Goal: Task Accomplishment & Management: Manage account settings

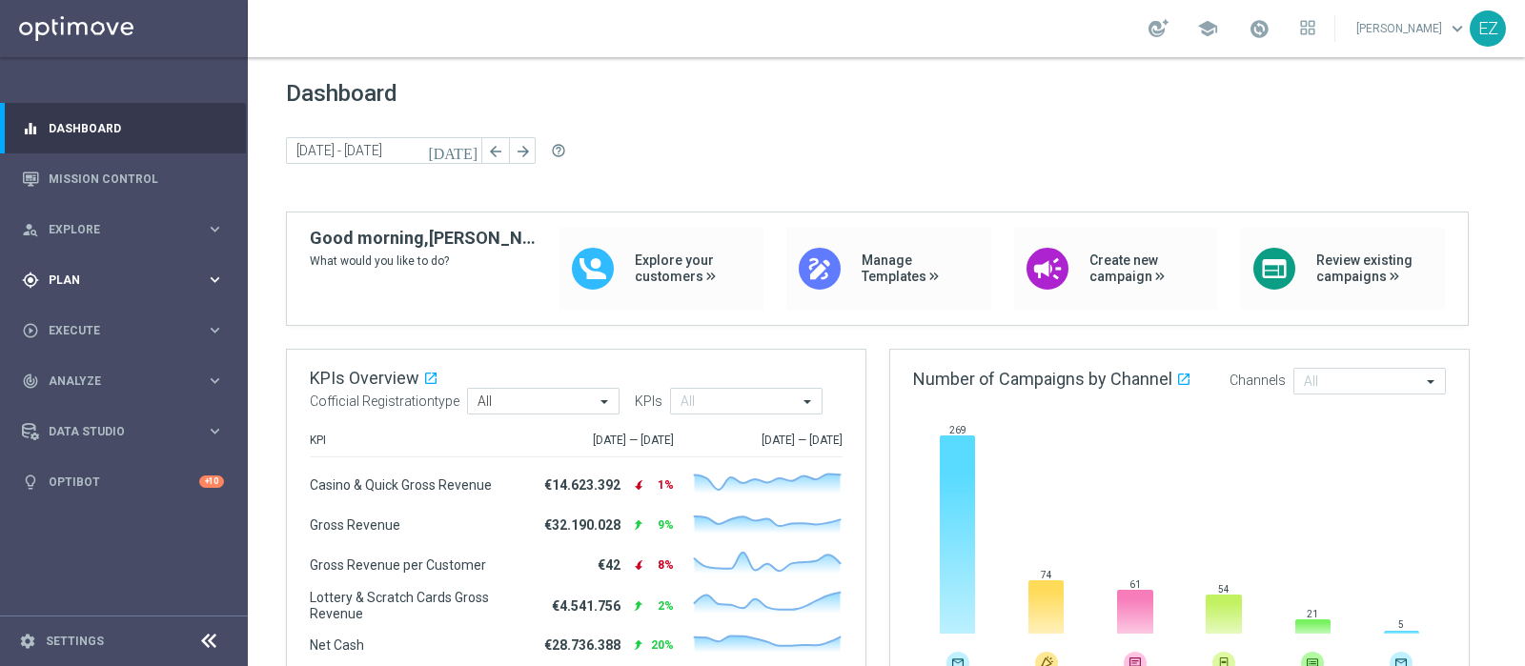
click at [136, 291] on div "gps_fixed Plan keyboard_arrow_right" at bounding box center [123, 279] width 246 height 51
click at [111, 306] on div "Target Groups" at bounding box center [148, 319] width 196 height 29
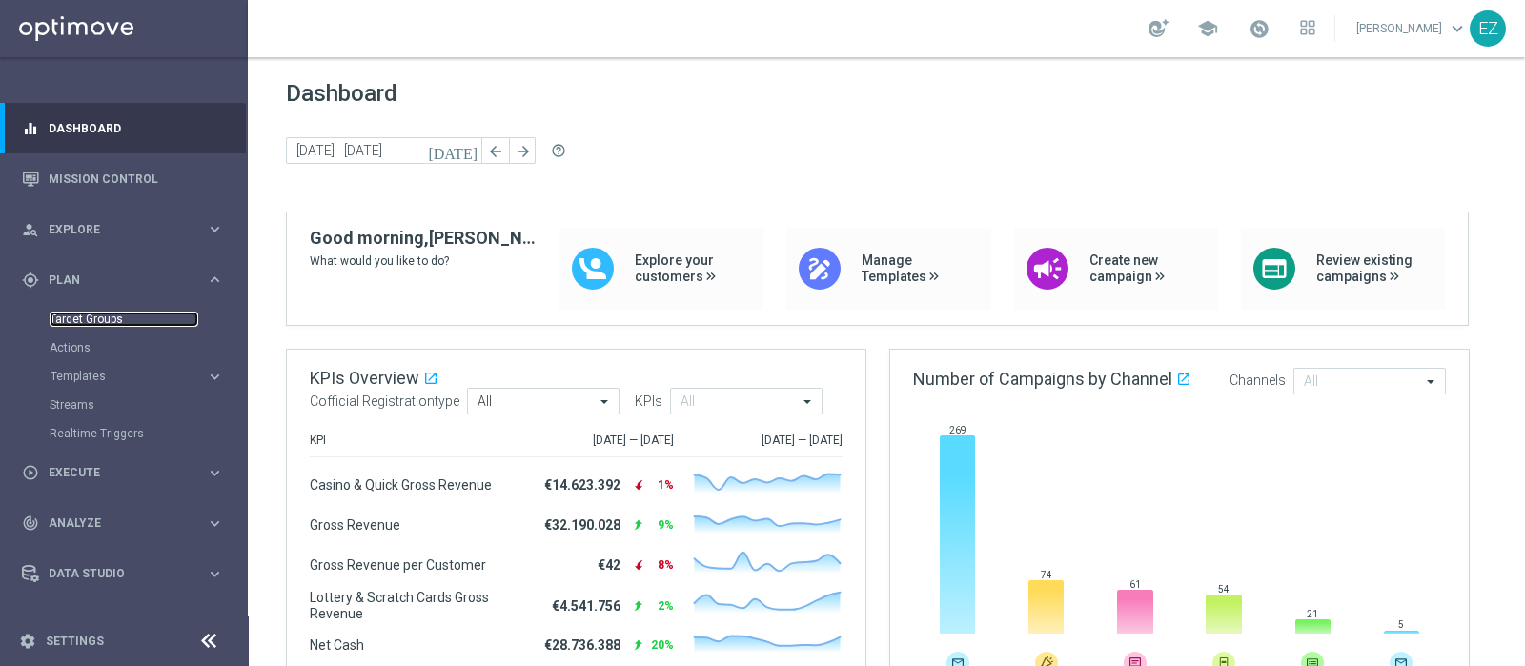
click at [100, 321] on link "Target Groups" at bounding box center [124, 319] width 149 height 15
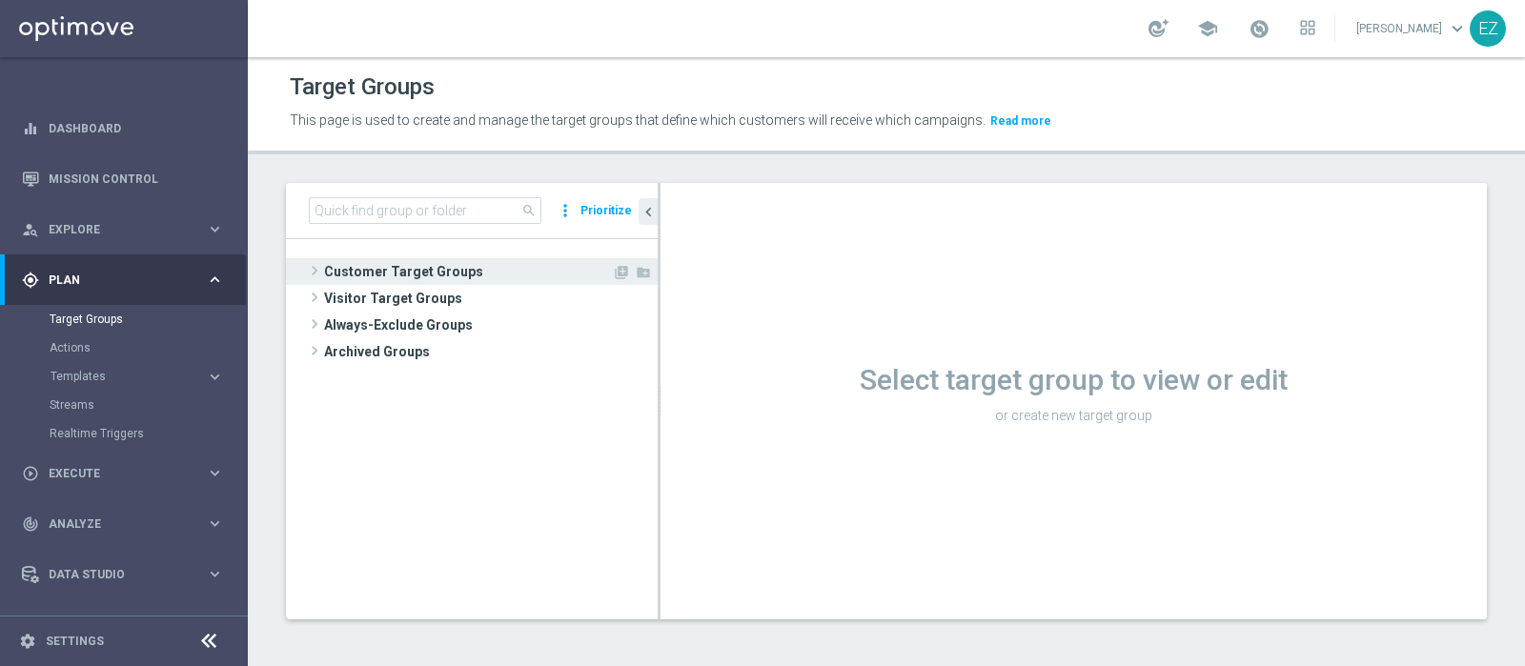
click at [401, 269] on span "Customer Target Groups" at bounding box center [468, 271] width 288 height 27
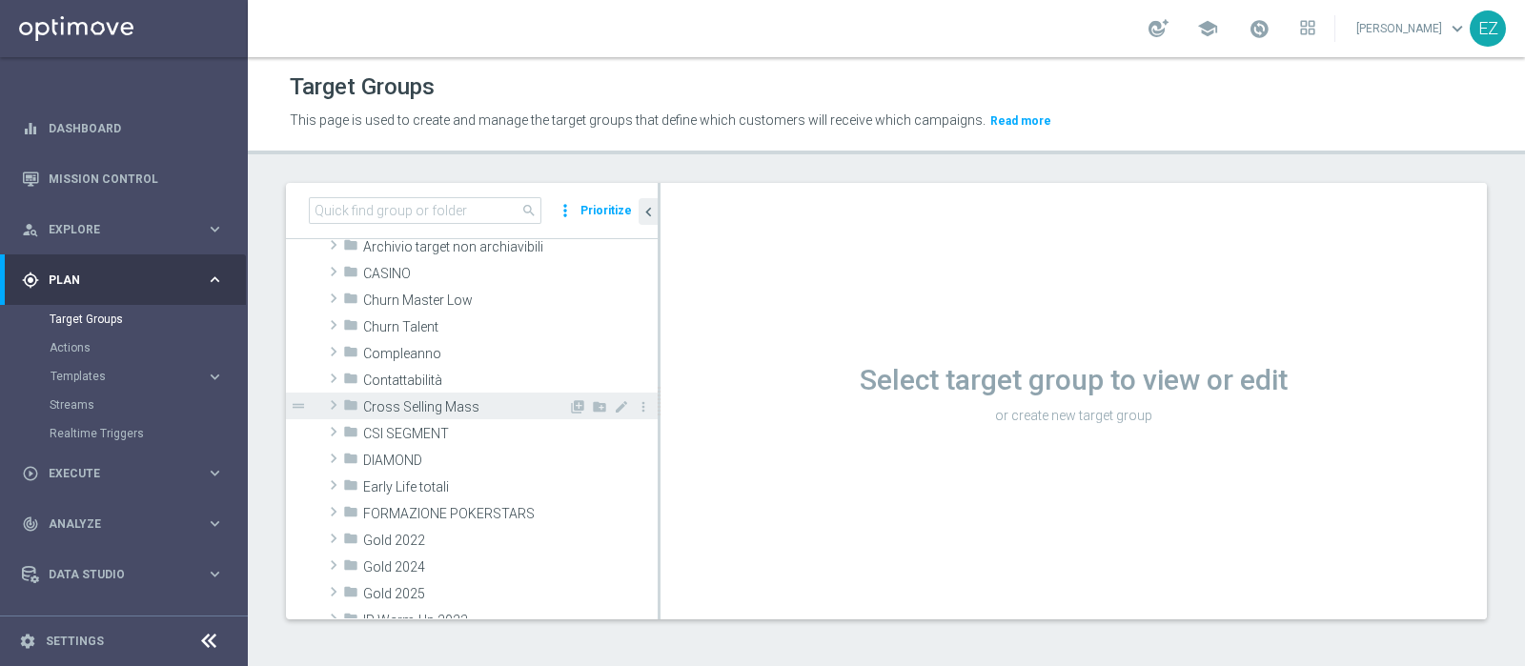
scroll to position [158, 0]
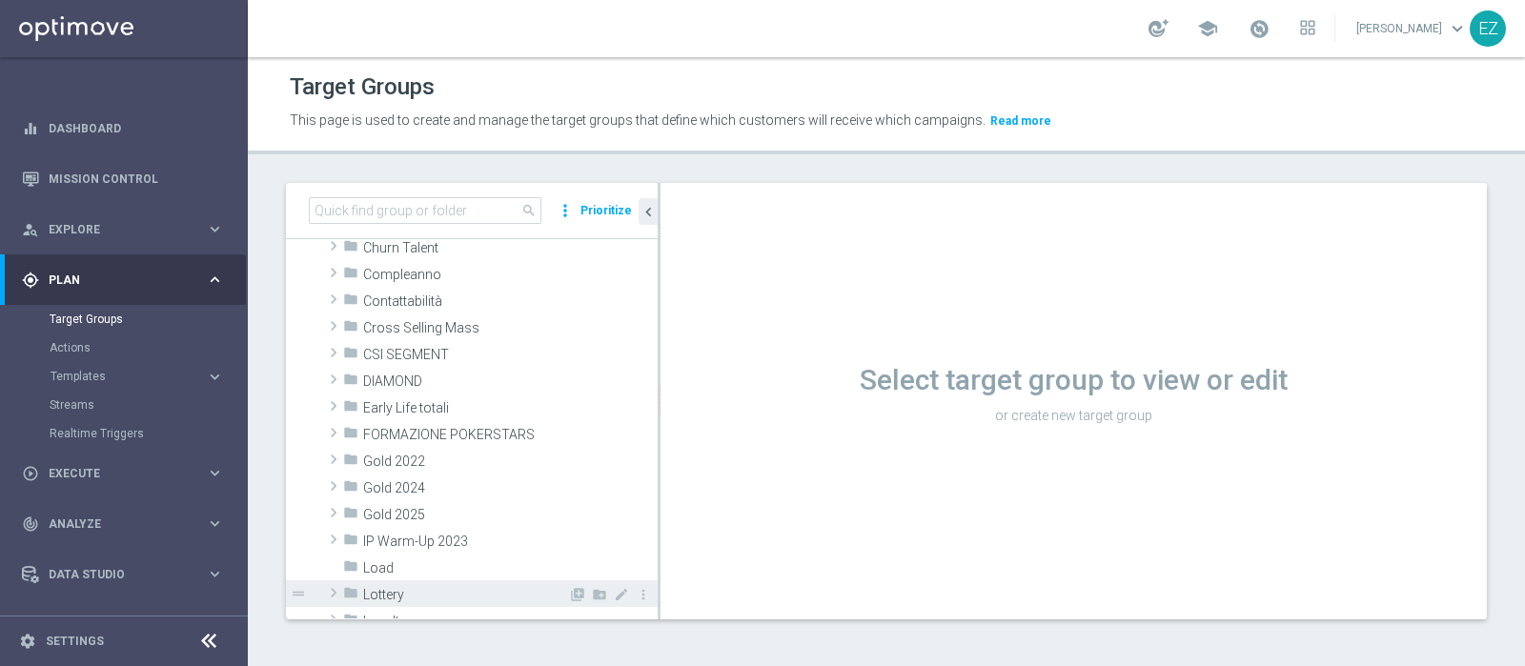
click at [429, 598] on span "Lottery" at bounding box center [465, 595] width 205 height 16
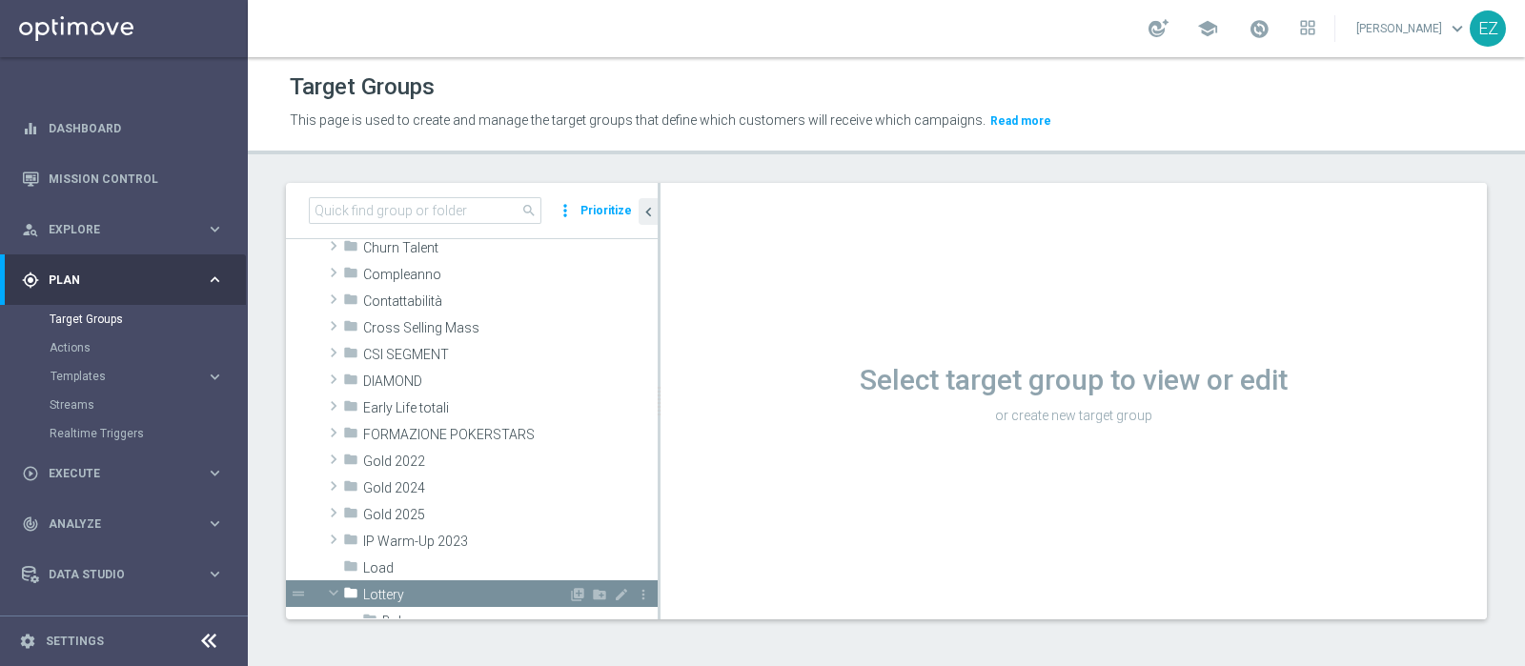
scroll to position [237, 0]
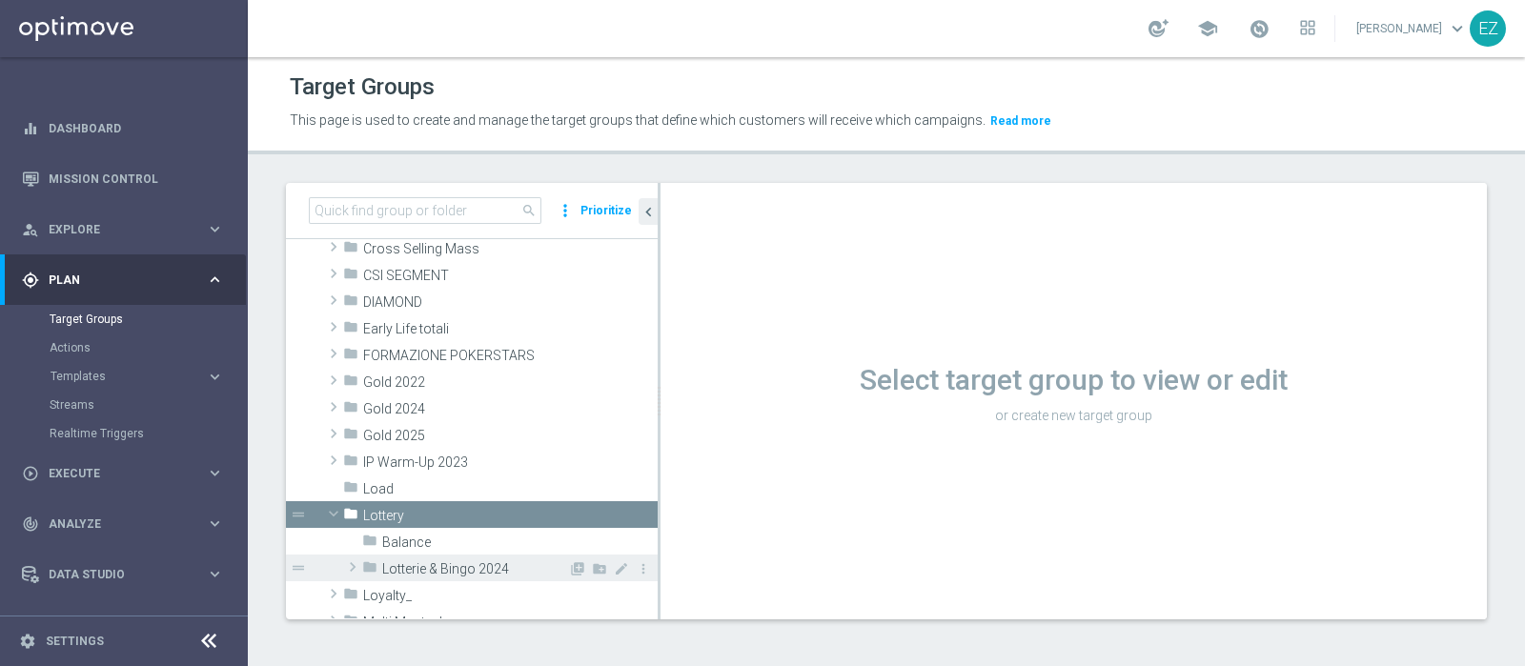
click at [448, 564] on span "Lotterie & Bingo 2024" at bounding box center [475, 569] width 186 height 16
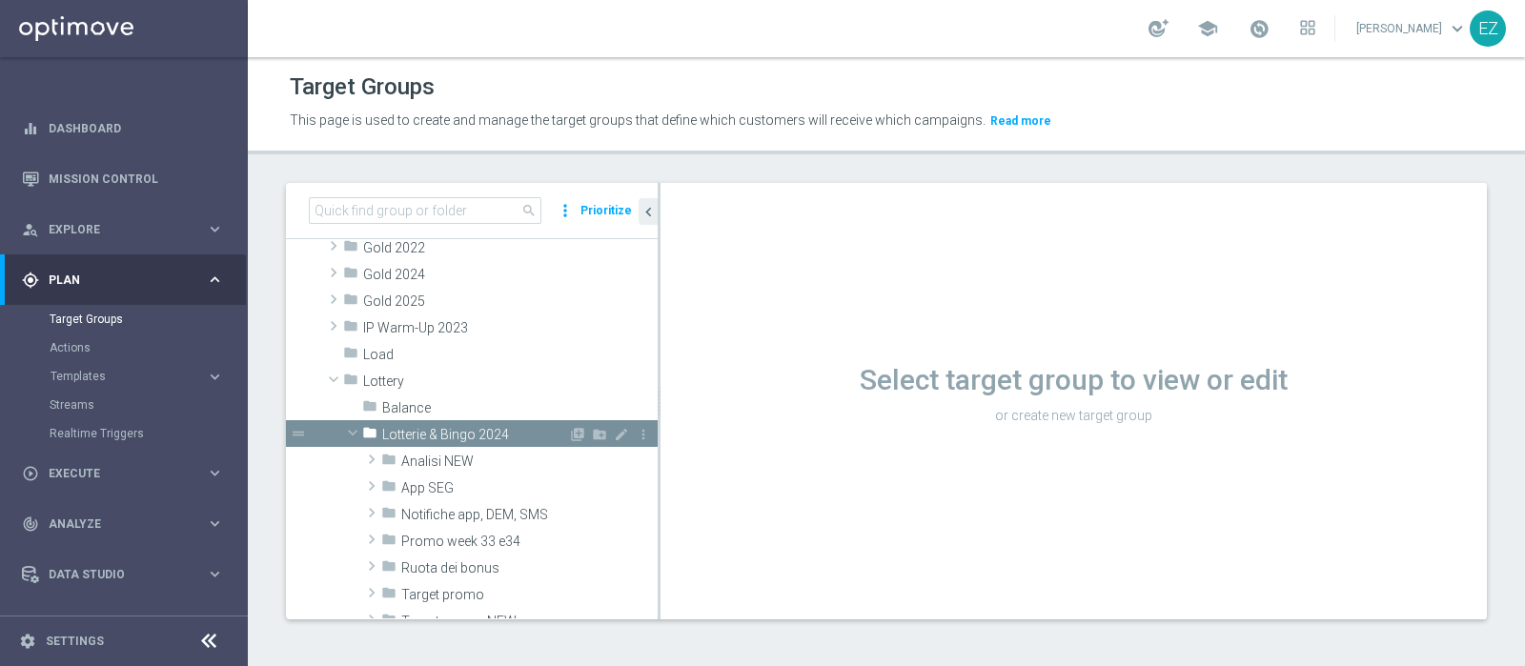
scroll to position [397, 0]
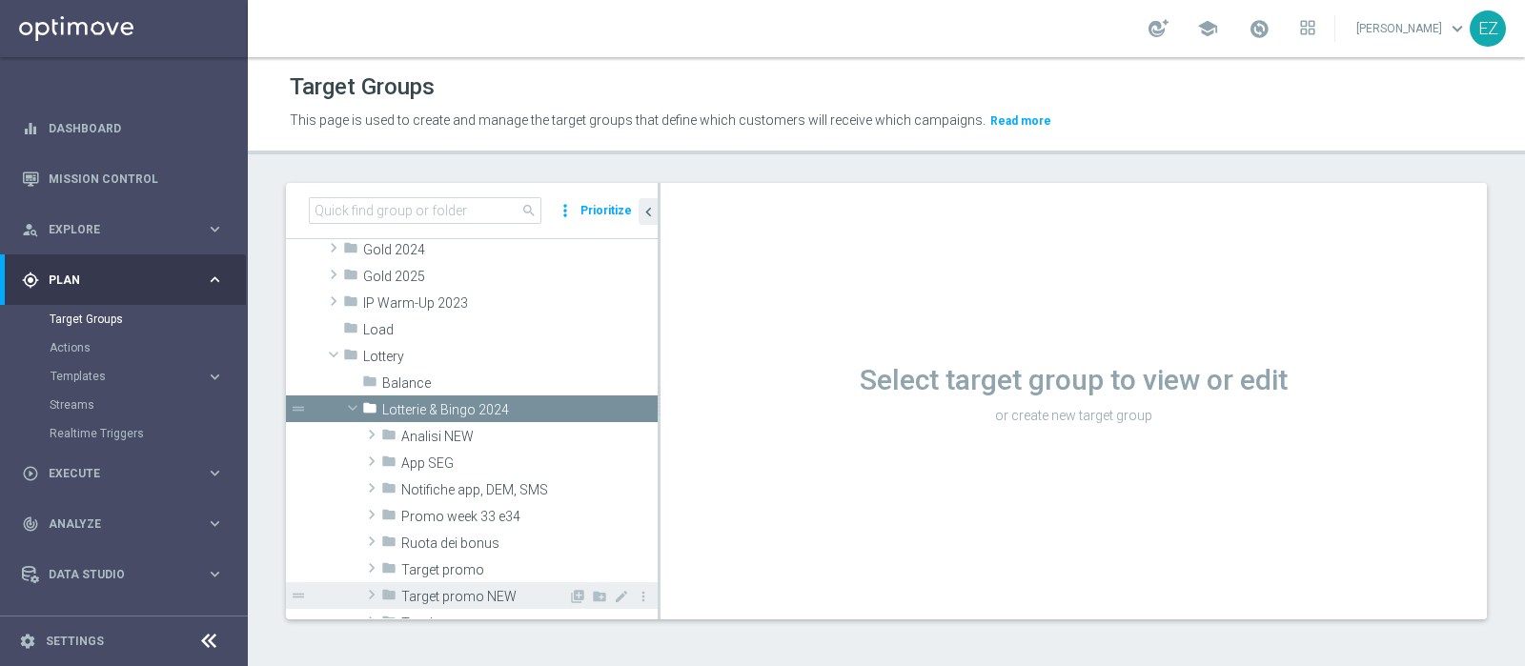
click at [458, 595] on span "Target promo NEW" at bounding box center [484, 597] width 167 height 16
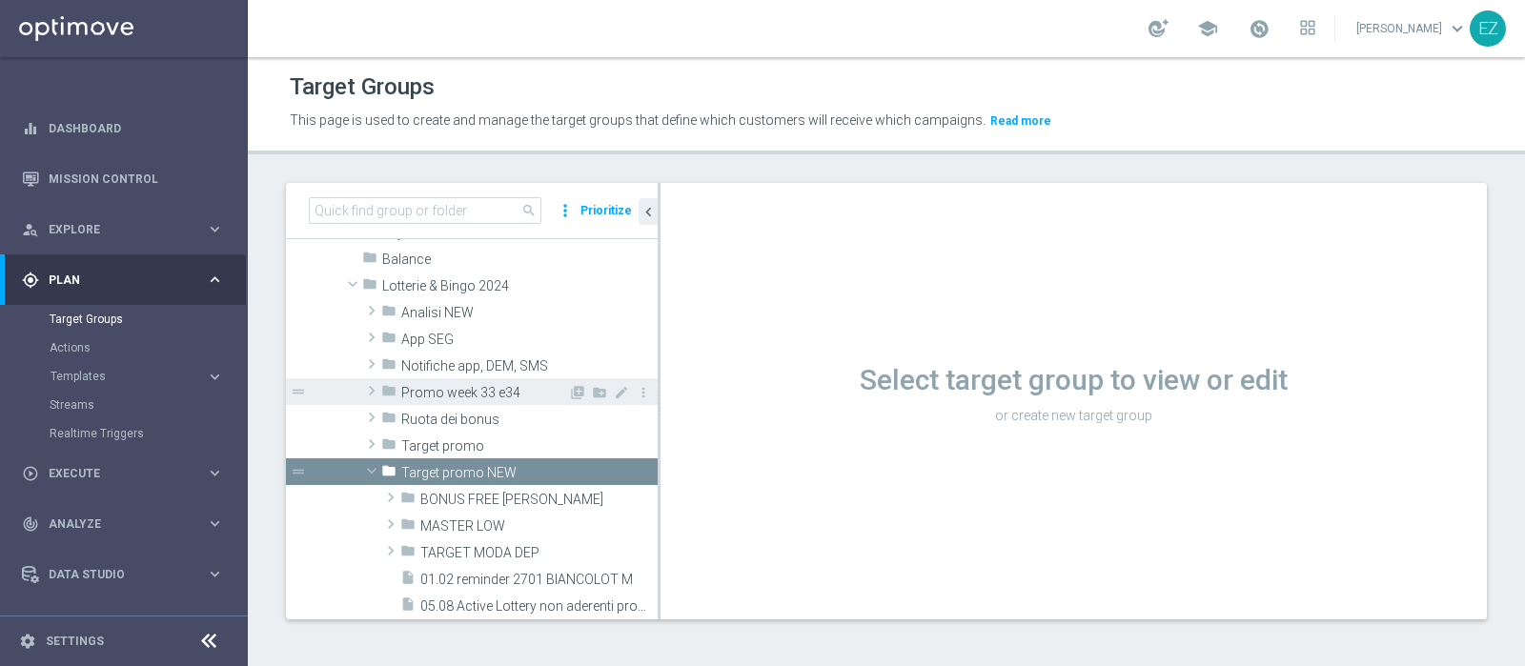
scroll to position [556, 0]
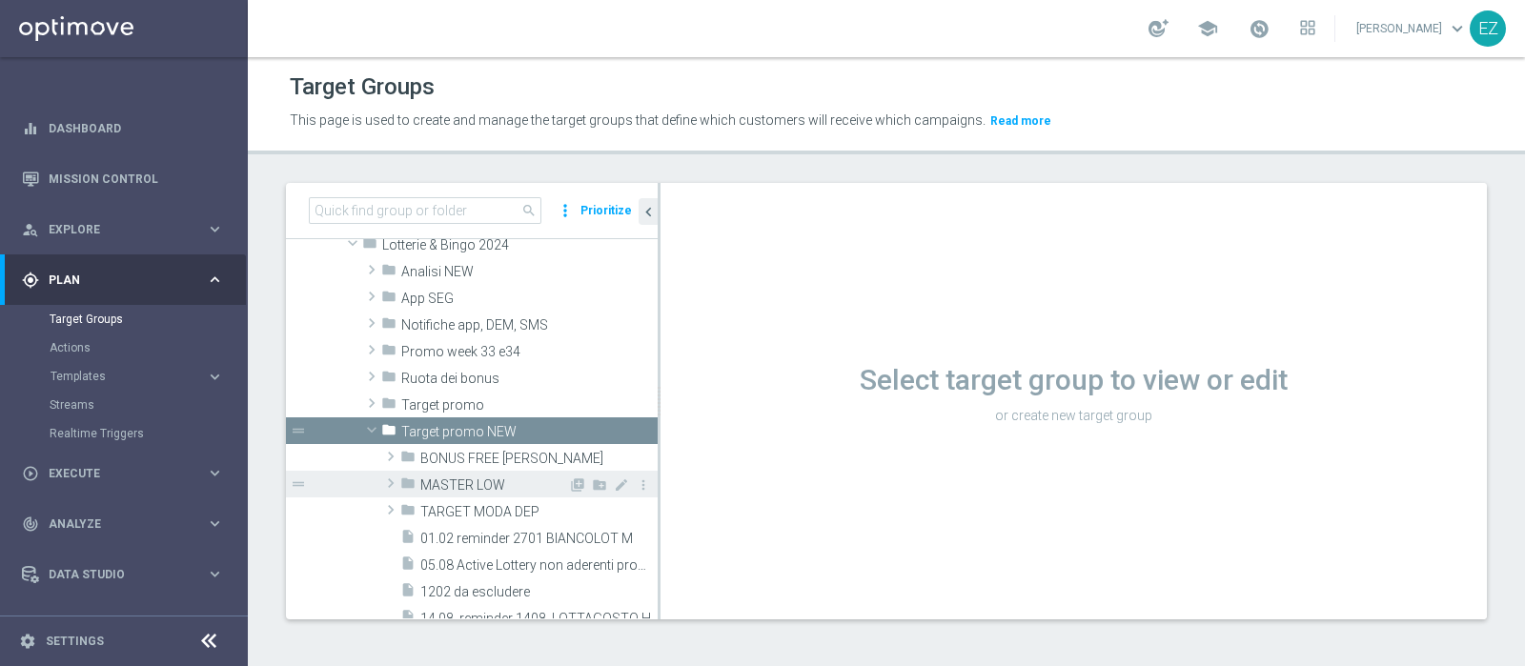
click at [490, 478] on span "MASTER LOW" at bounding box center [494, 486] width 148 height 16
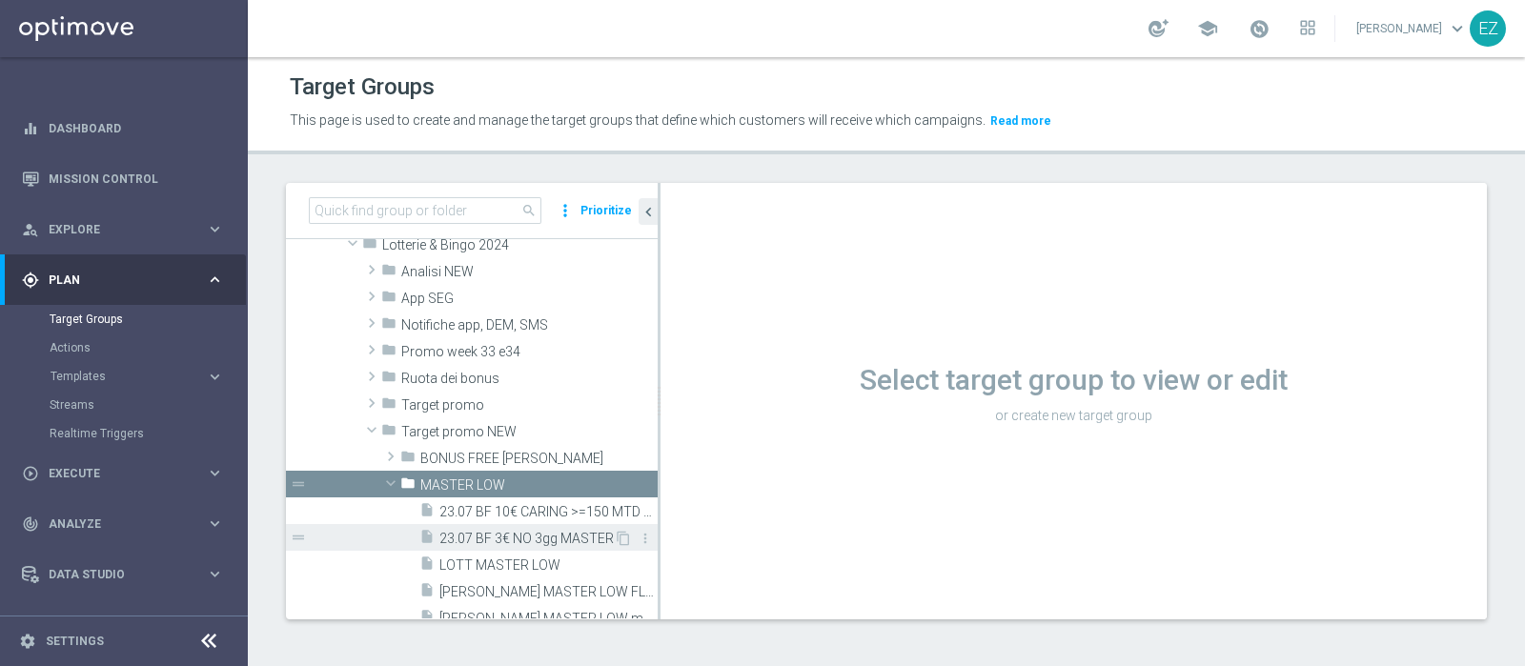
scroll to position [635, 0]
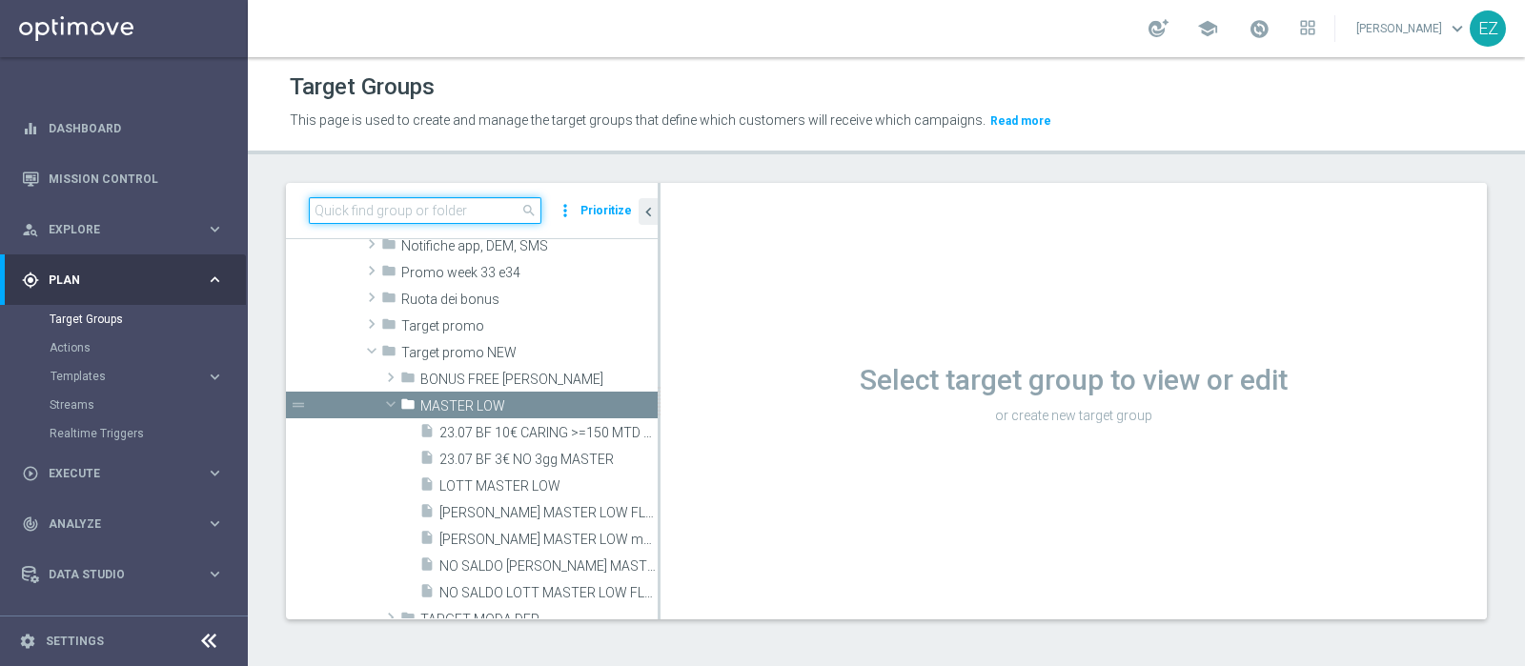
click at [389, 207] on input at bounding box center [425, 210] width 233 height 27
paste input "NO SALDO LOTT MASTER LOW FLAG NL"
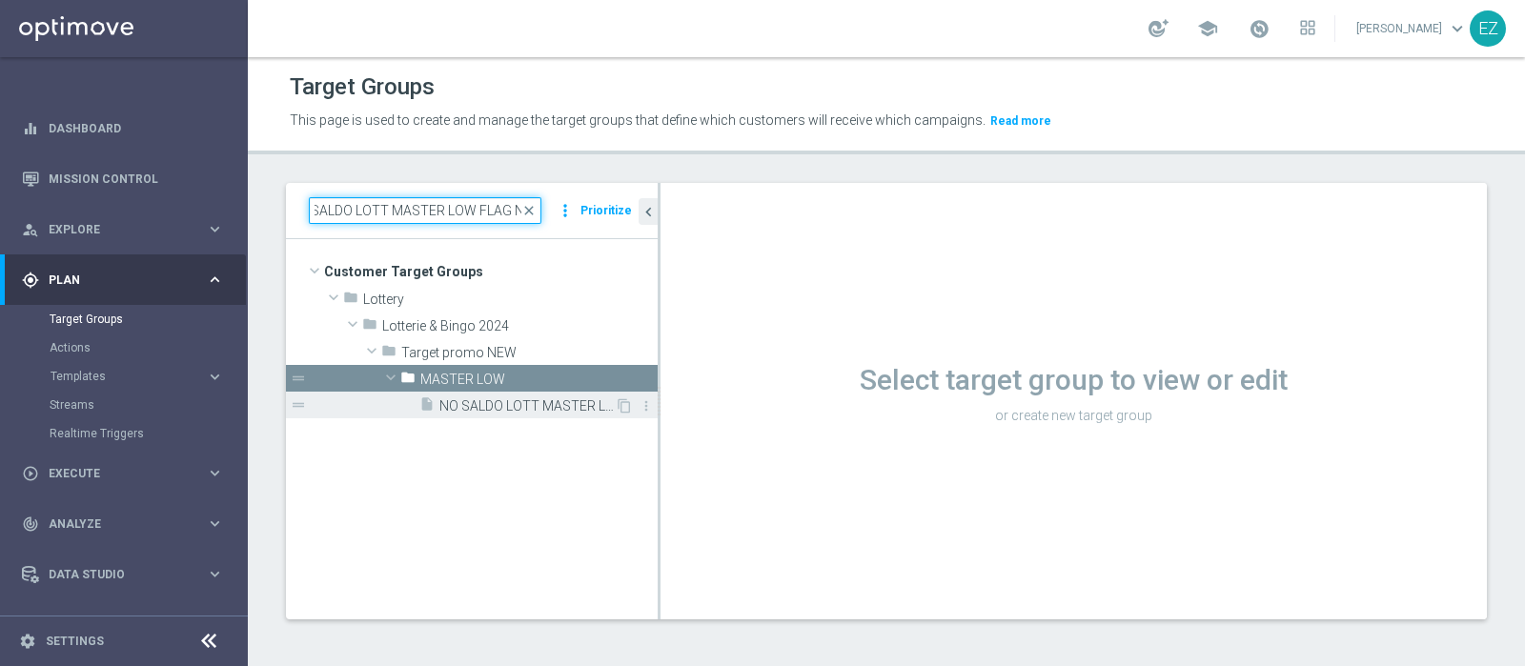
type input "NO SALDO LOTT MASTER LOW FLAG NL"
click at [489, 398] on span "NO SALDO LOTT MASTER LOW FLAG NL" at bounding box center [526, 406] width 175 height 16
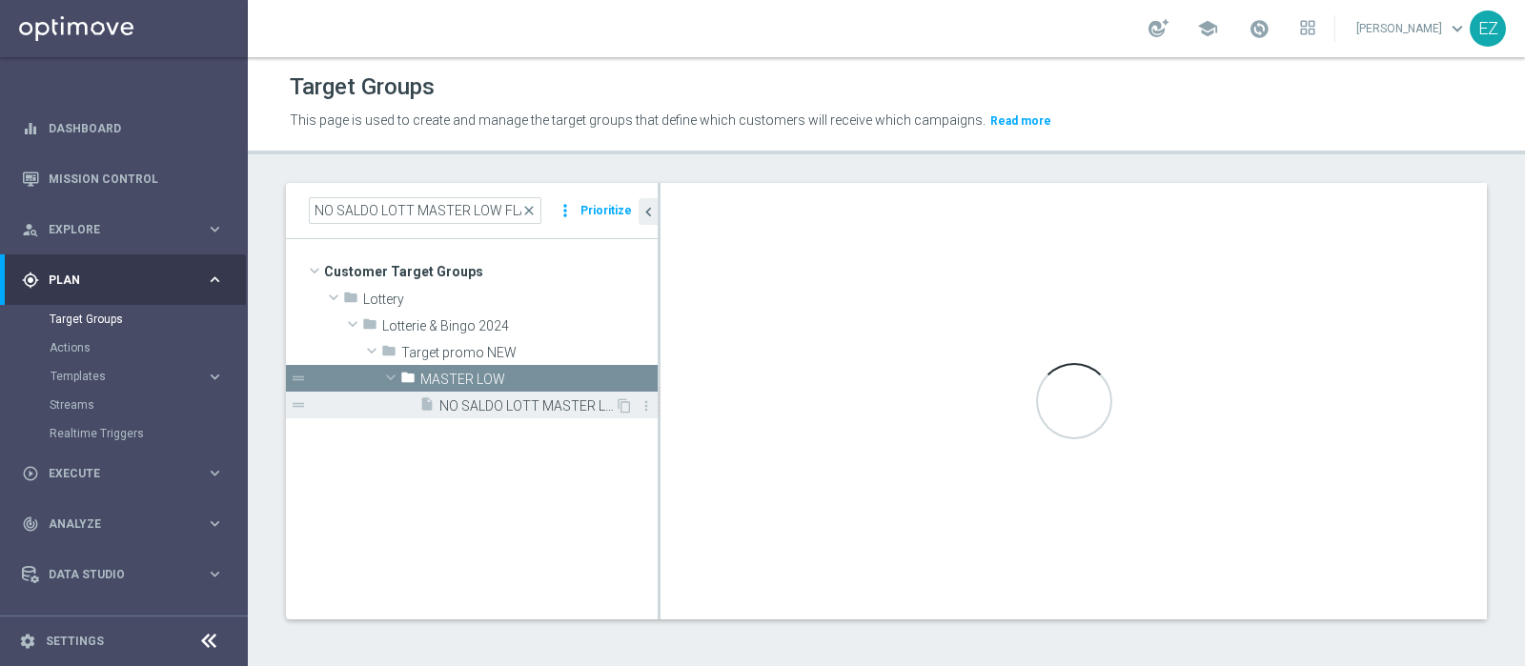
click at [505, 409] on span "NO SALDO LOTT MASTER LOW FLAG NL" at bounding box center [526, 406] width 175 height 16
click at [868, 250] on div "Loading..." at bounding box center [1074, 401] width 826 height 437
click at [524, 402] on span "NO SALDO LOTT MASTER LOW FLAG NL" at bounding box center [526, 406] width 175 height 16
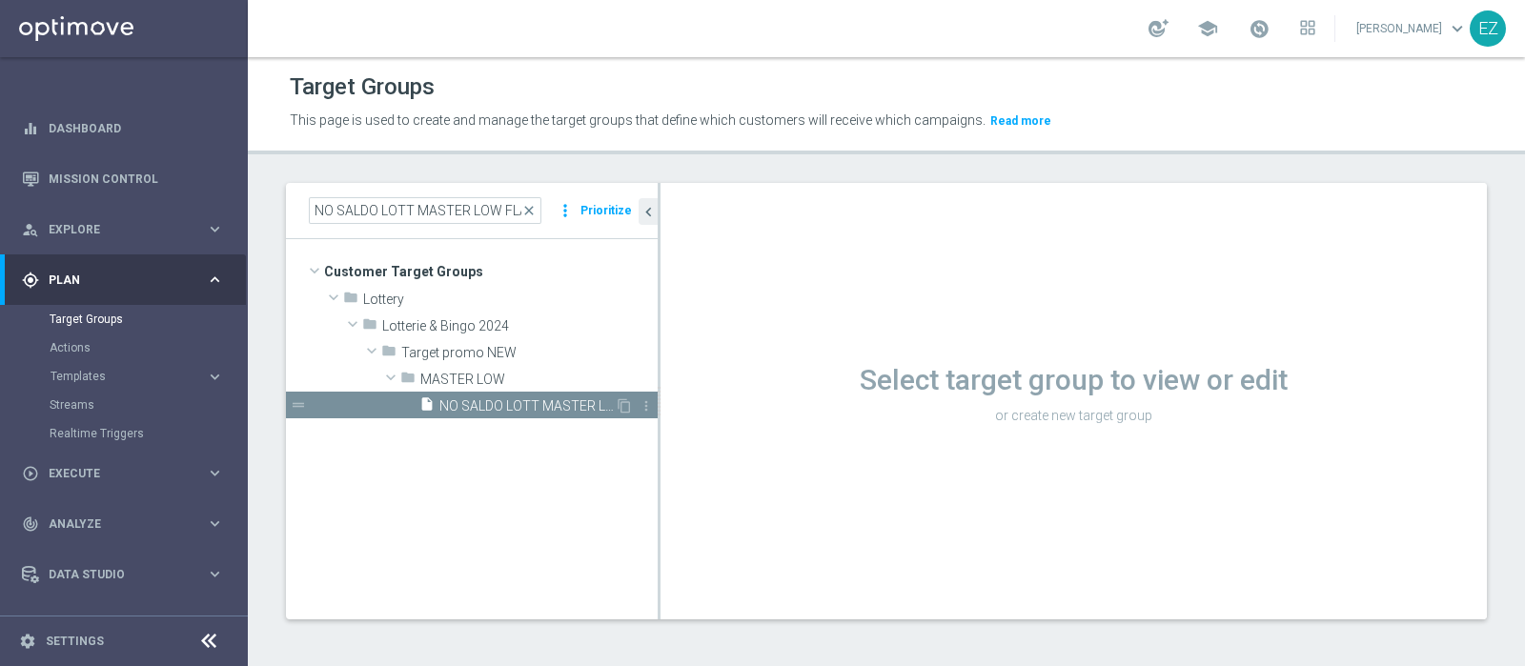
click at [546, 402] on span "NO SALDO LOTT MASTER LOW FLAG NL" at bounding box center [526, 406] width 175 height 16
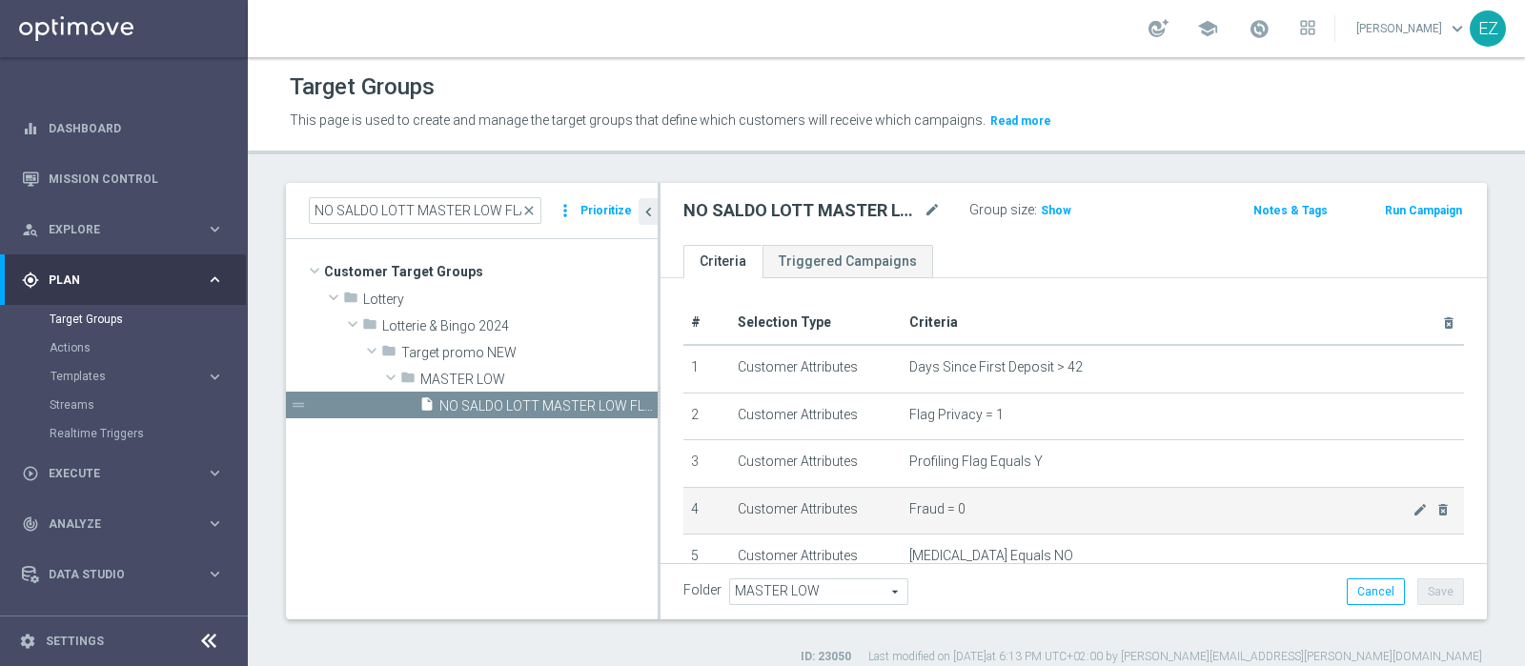
scroll to position [686, 0]
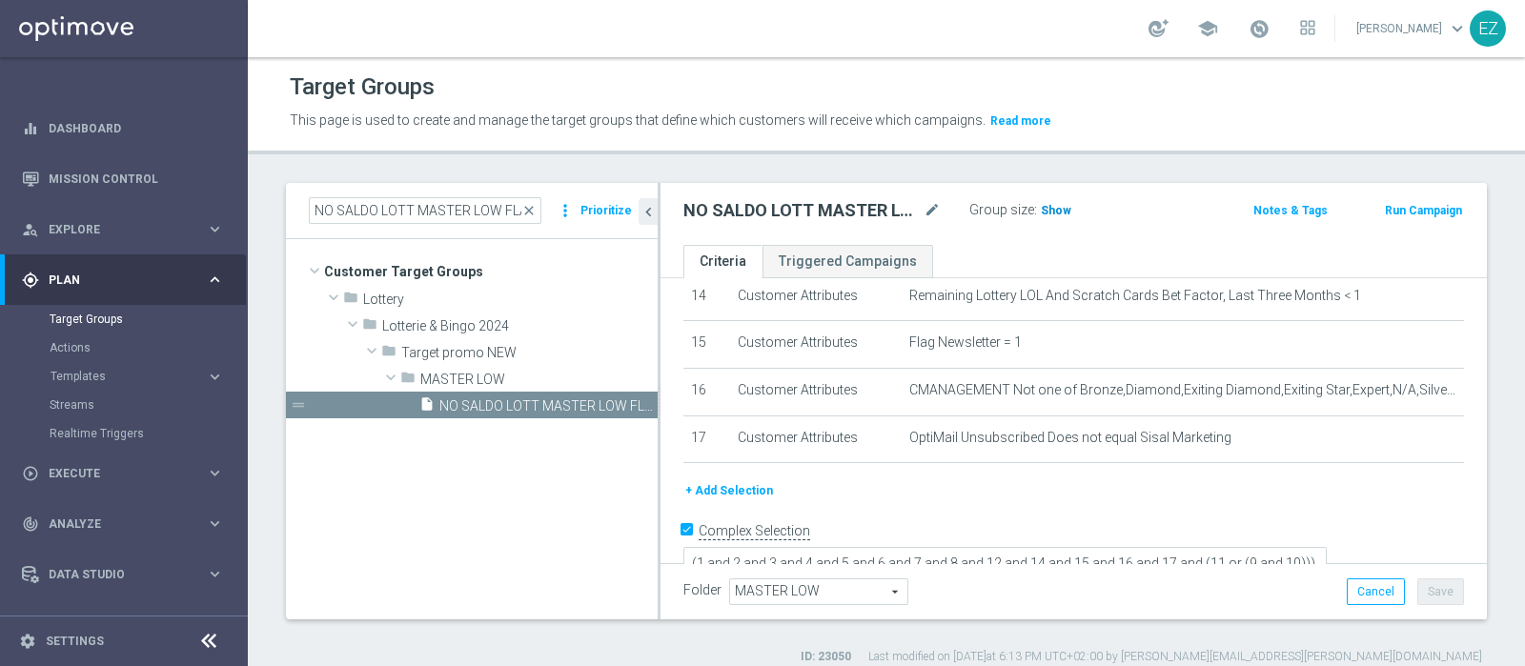
click at [1056, 212] on span "Show" at bounding box center [1056, 210] width 31 height 13
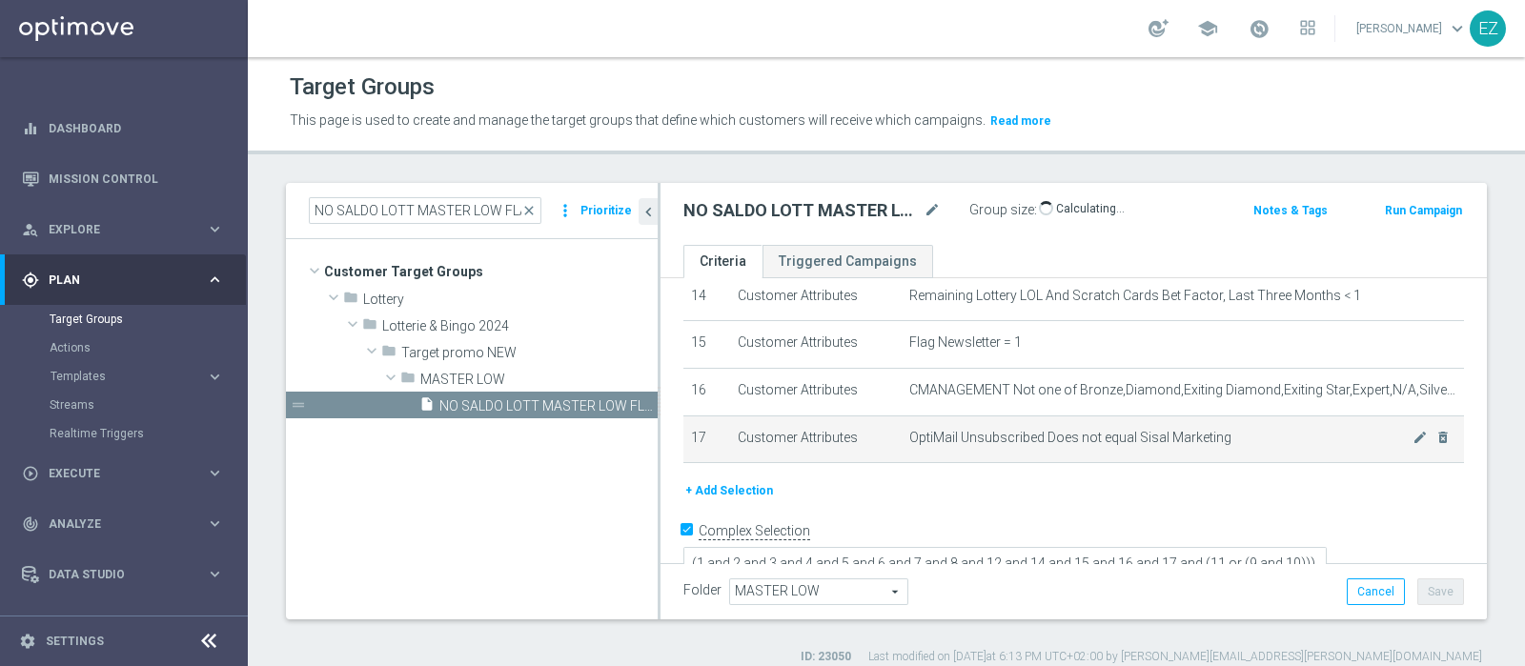
scroll to position [16, 0]
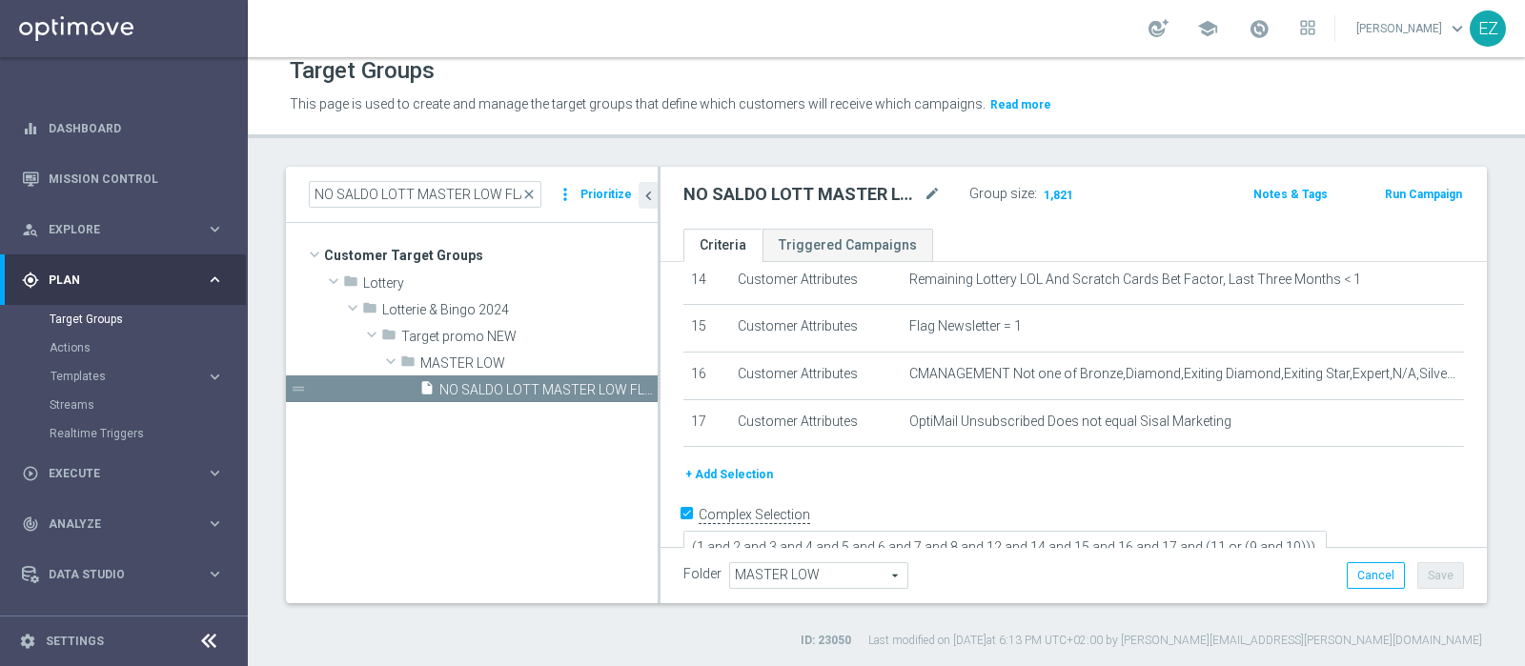
click at [724, 465] on button "+ Add Selection" at bounding box center [729, 474] width 92 height 21
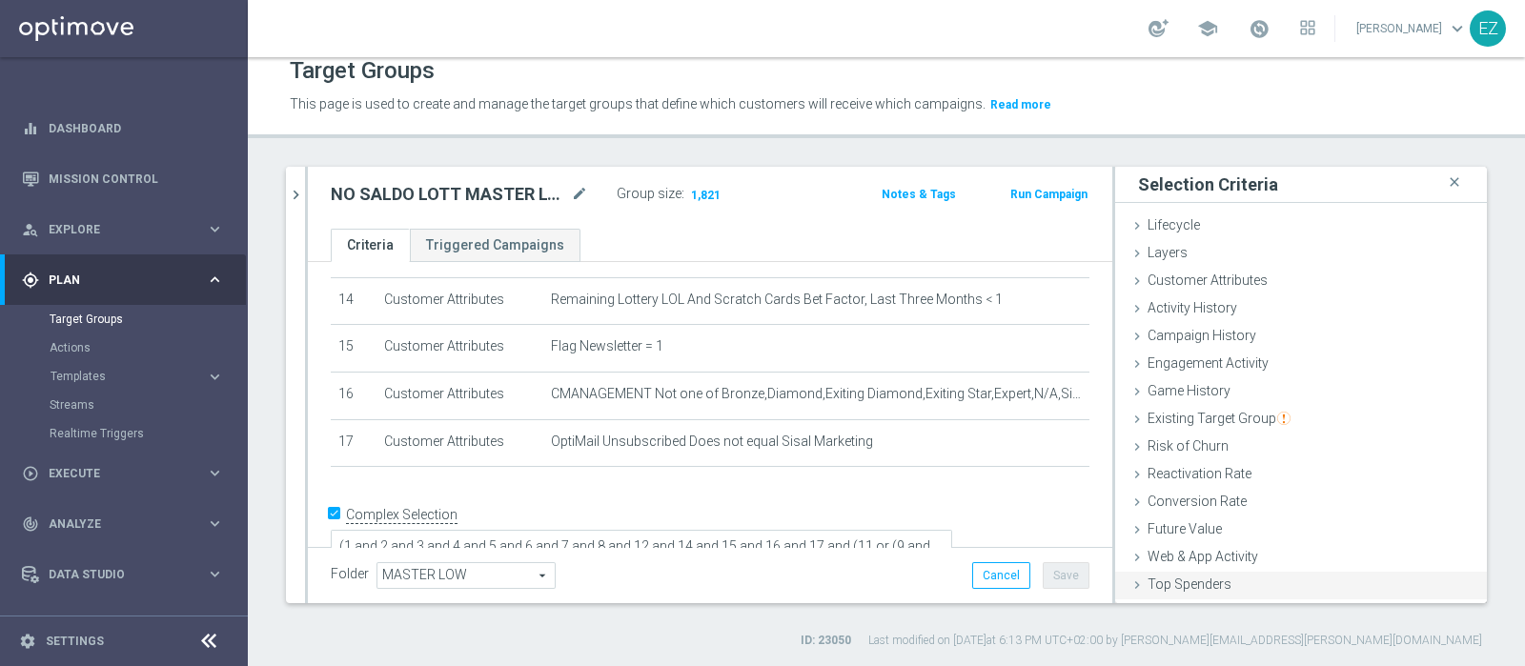
scroll to position [80, 0]
click at [1233, 578] on div "Customer List done" at bounding box center [1301, 589] width 372 height 29
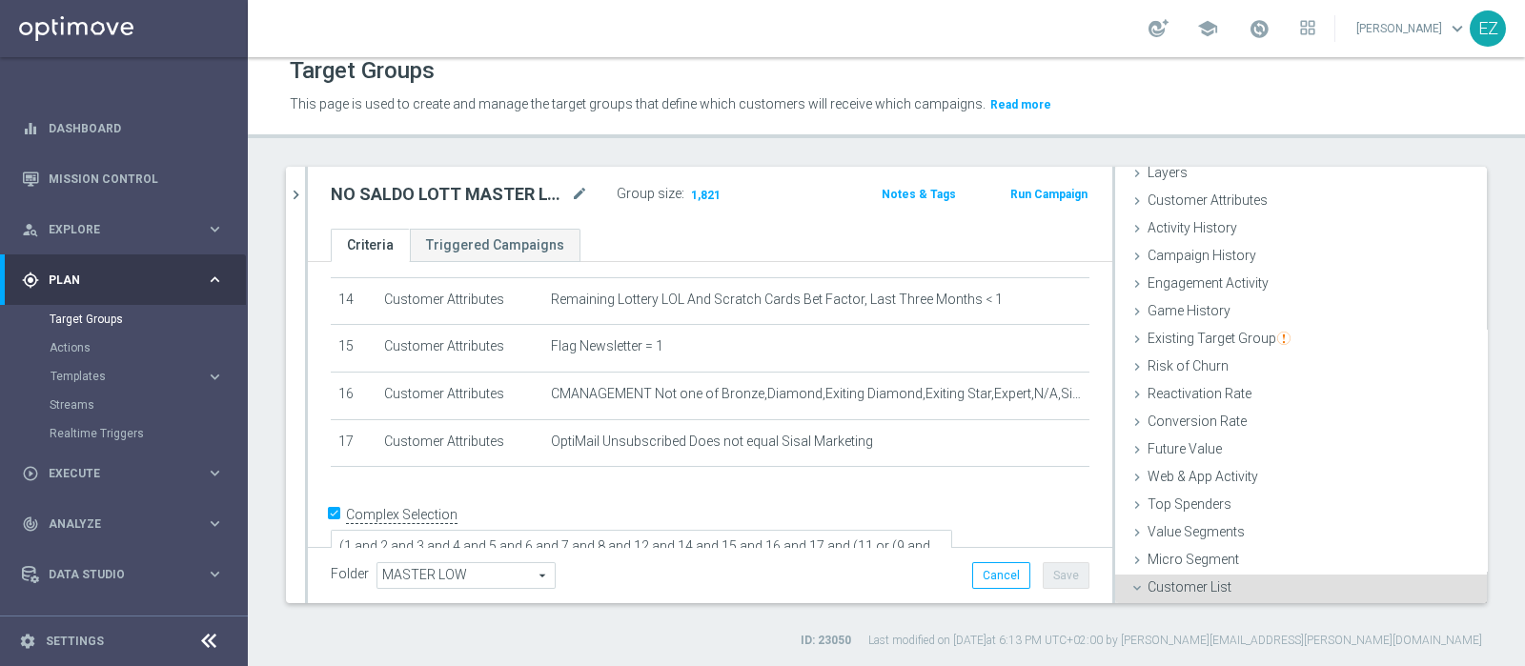
scroll to position [253, 0]
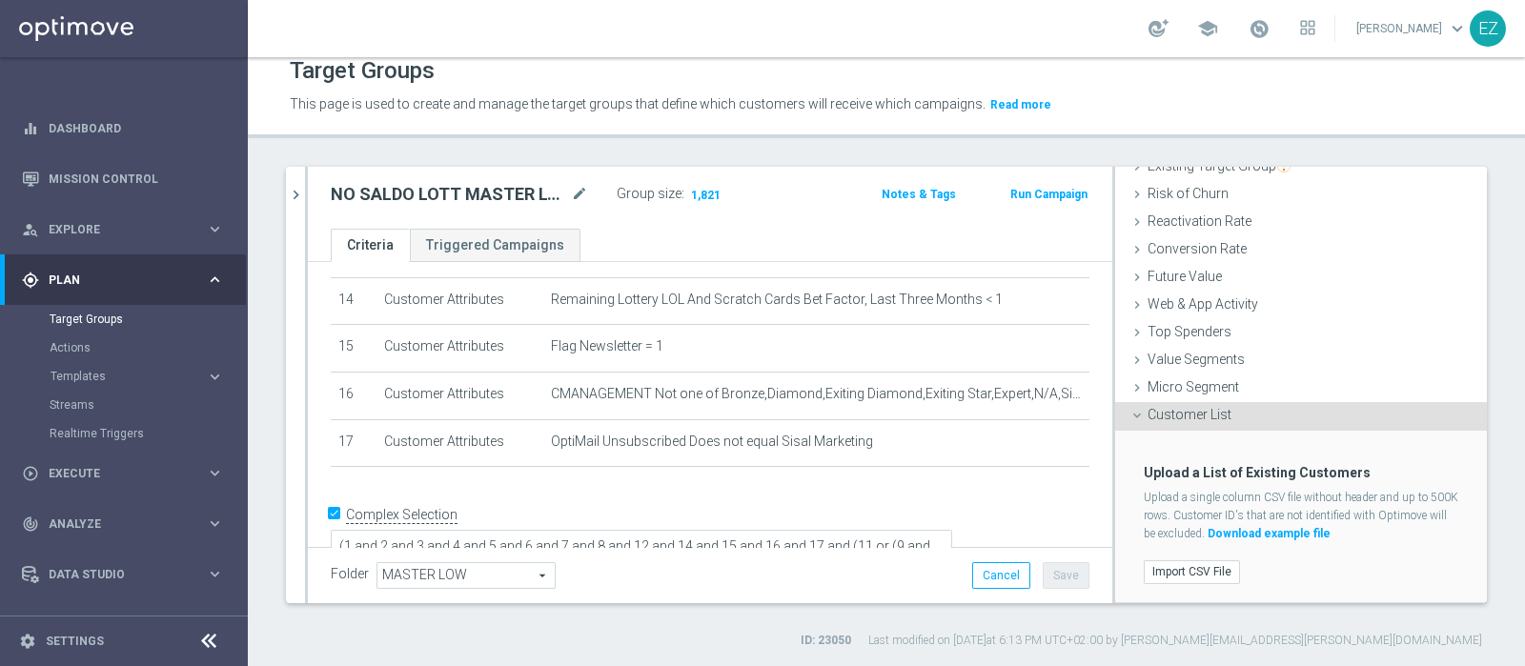
click at [1162, 153] on div "Target Groups This page is used to create and manage the target groups that def…" at bounding box center [886, 361] width 1277 height 609
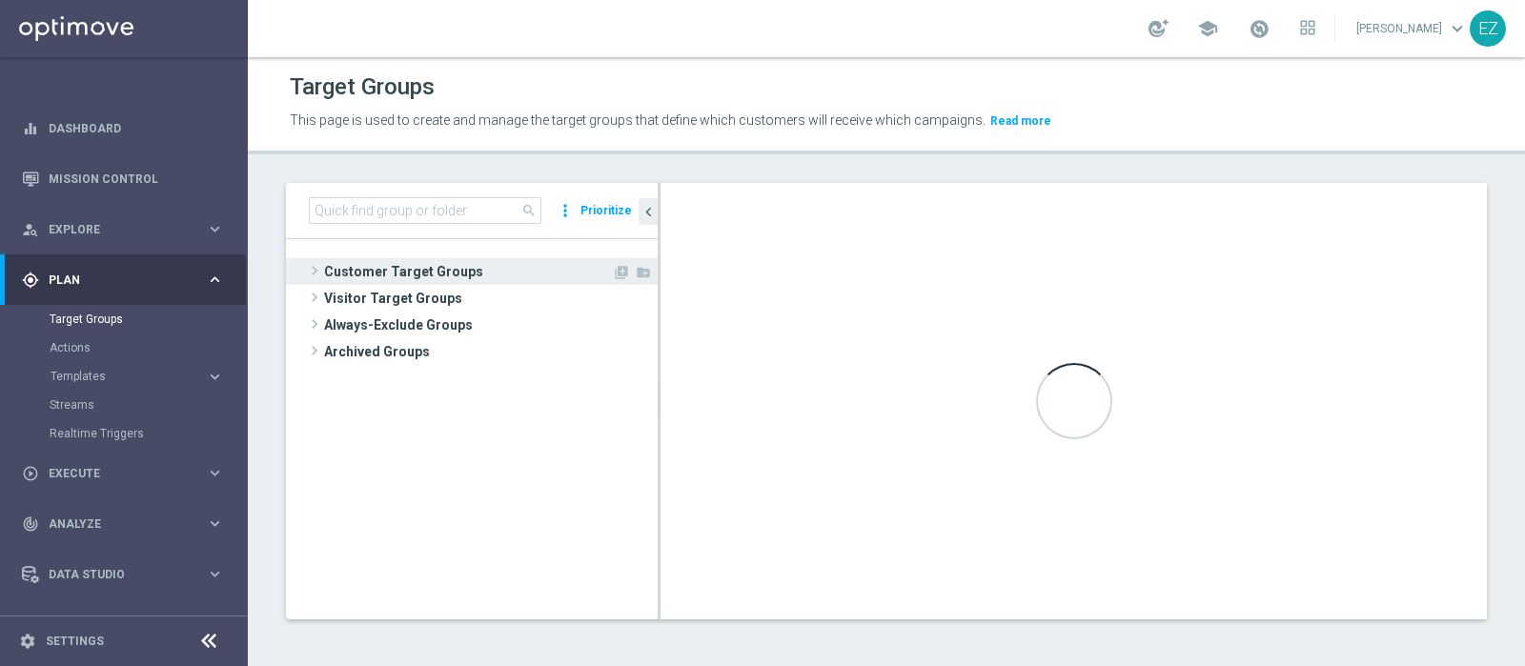
click at [448, 265] on span "Customer Target Groups" at bounding box center [468, 271] width 288 height 27
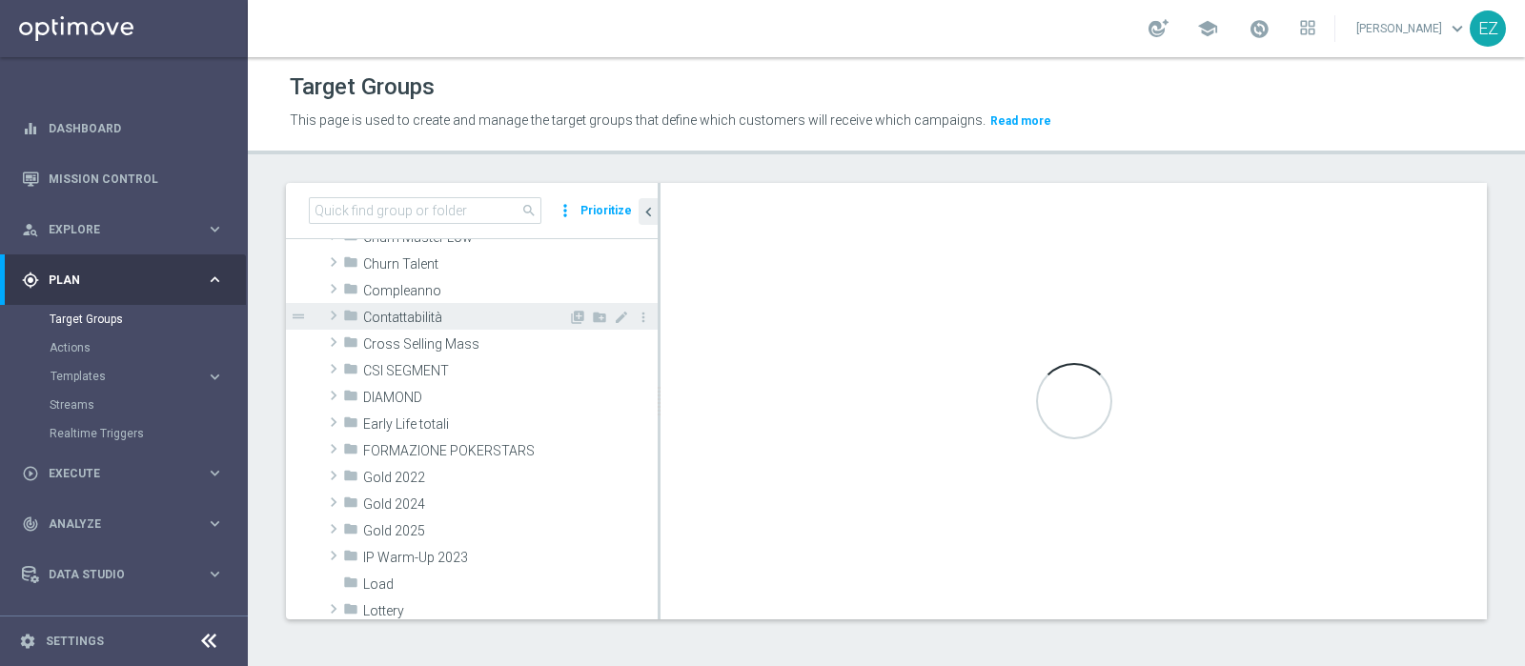
scroll to position [190, 0]
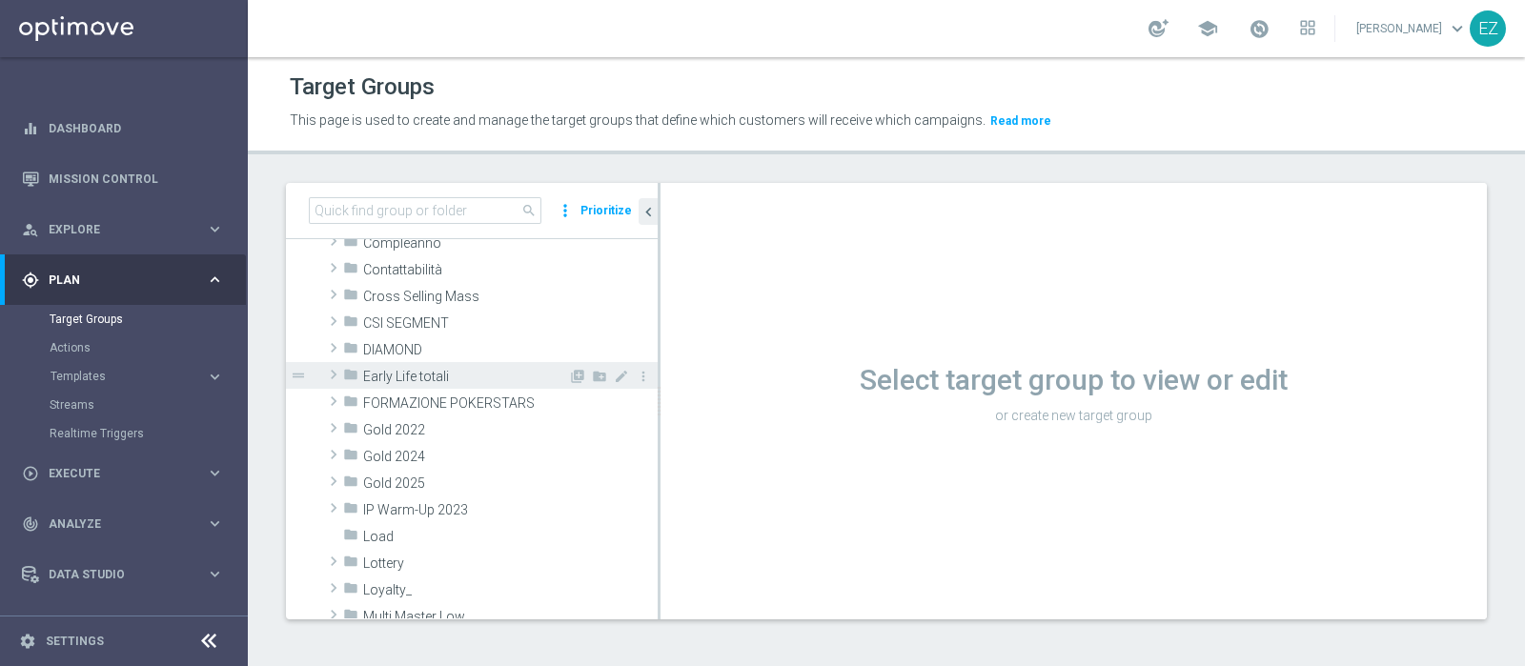
click at [410, 385] on span "Early Life totali" at bounding box center [465, 377] width 205 height 16
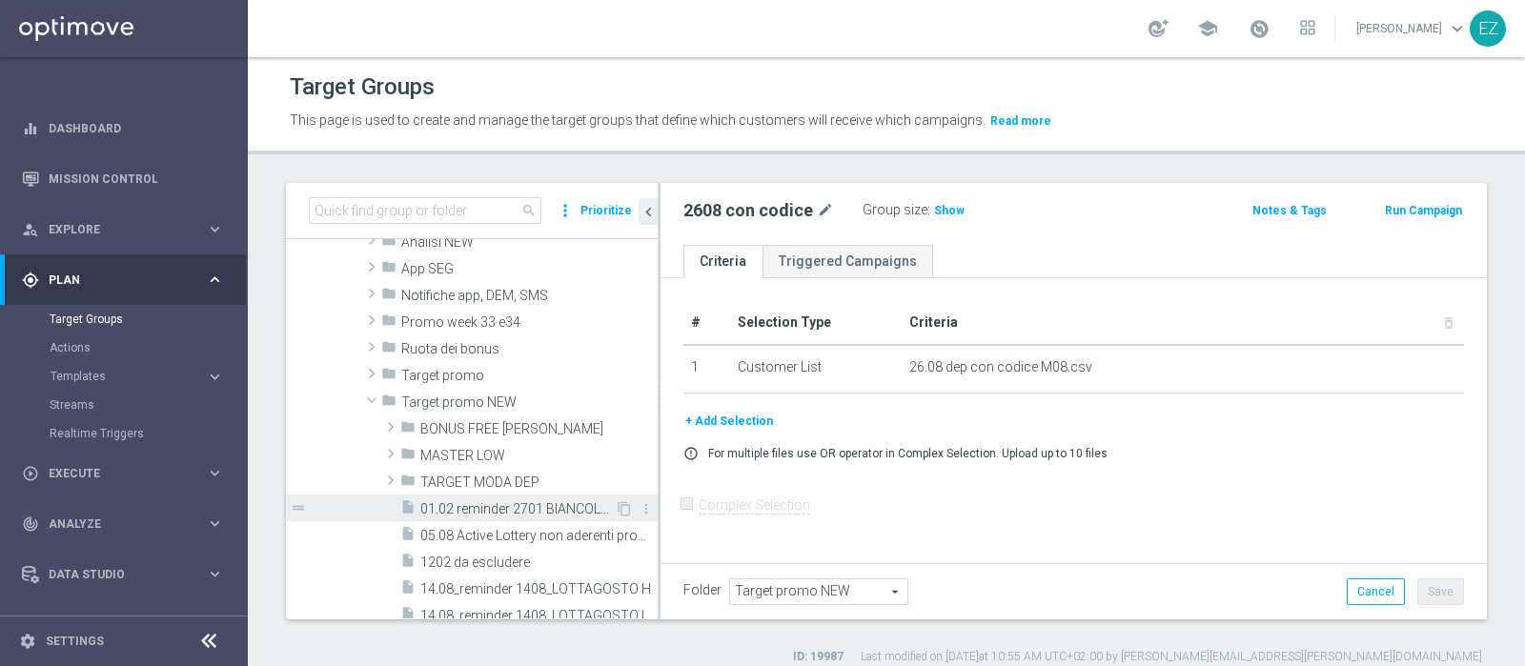
scroll to position [750, 0]
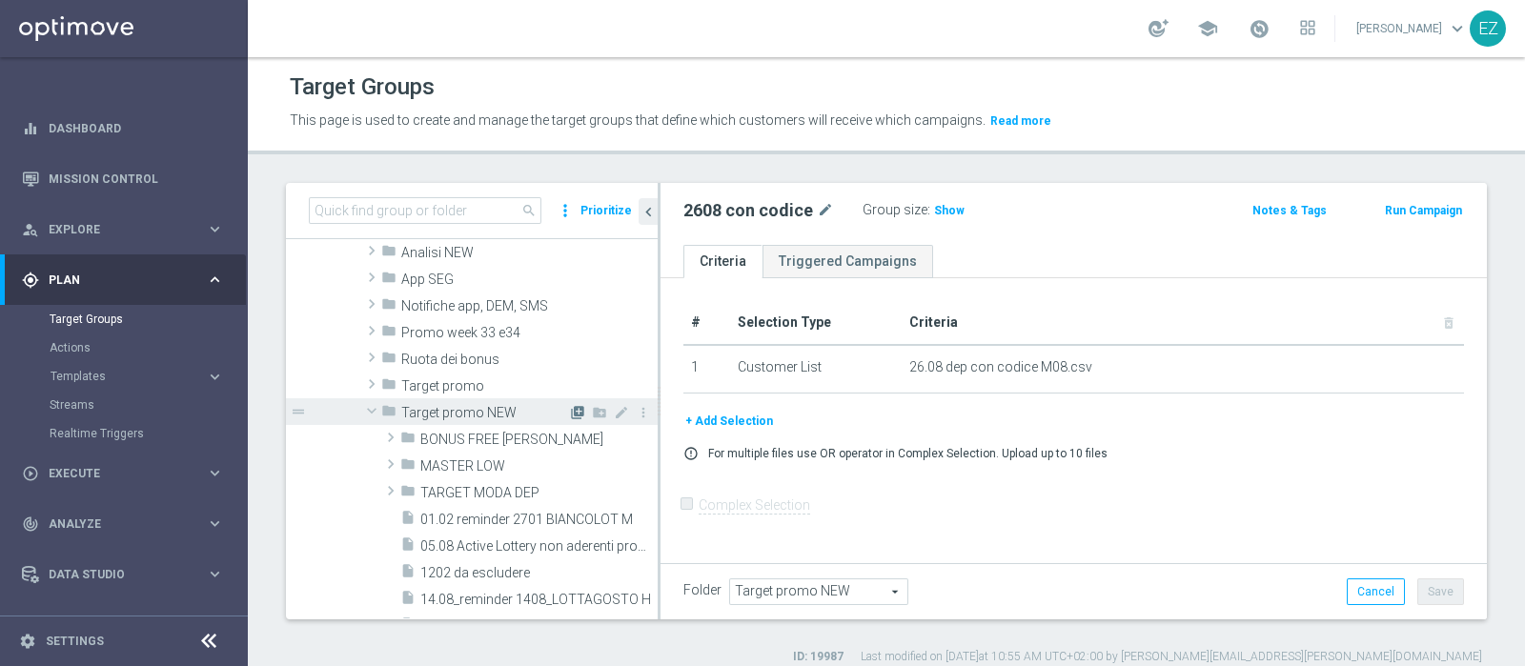
click at [570, 413] on icon "library_add" at bounding box center [577, 412] width 15 height 15
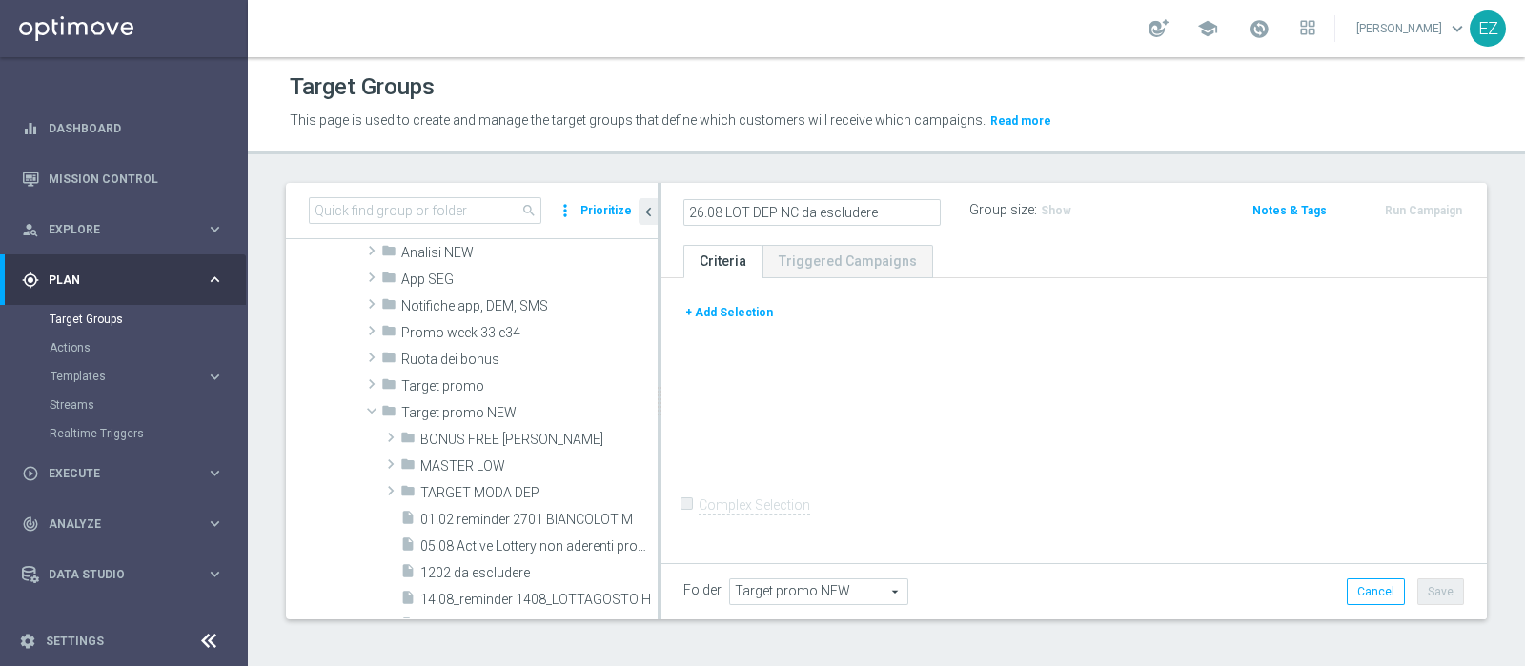
drag, startPoint x: 797, startPoint y: 212, endPoint x: 724, endPoint y: 199, distance: 73.5
click at [724, 199] on input "26.08 LOT DEP NC da escludere" at bounding box center [811, 212] width 257 height 27
click at [827, 207] on input "26.08 da escludere" at bounding box center [811, 212] width 257 height 27
click at [702, 212] on input "26.08 da escludere" at bounding box center [811, 212] width 257 height 27
click at [724, 216] on input "27.08 da escludere" at bounding box center [811, 212] width 257 height 27
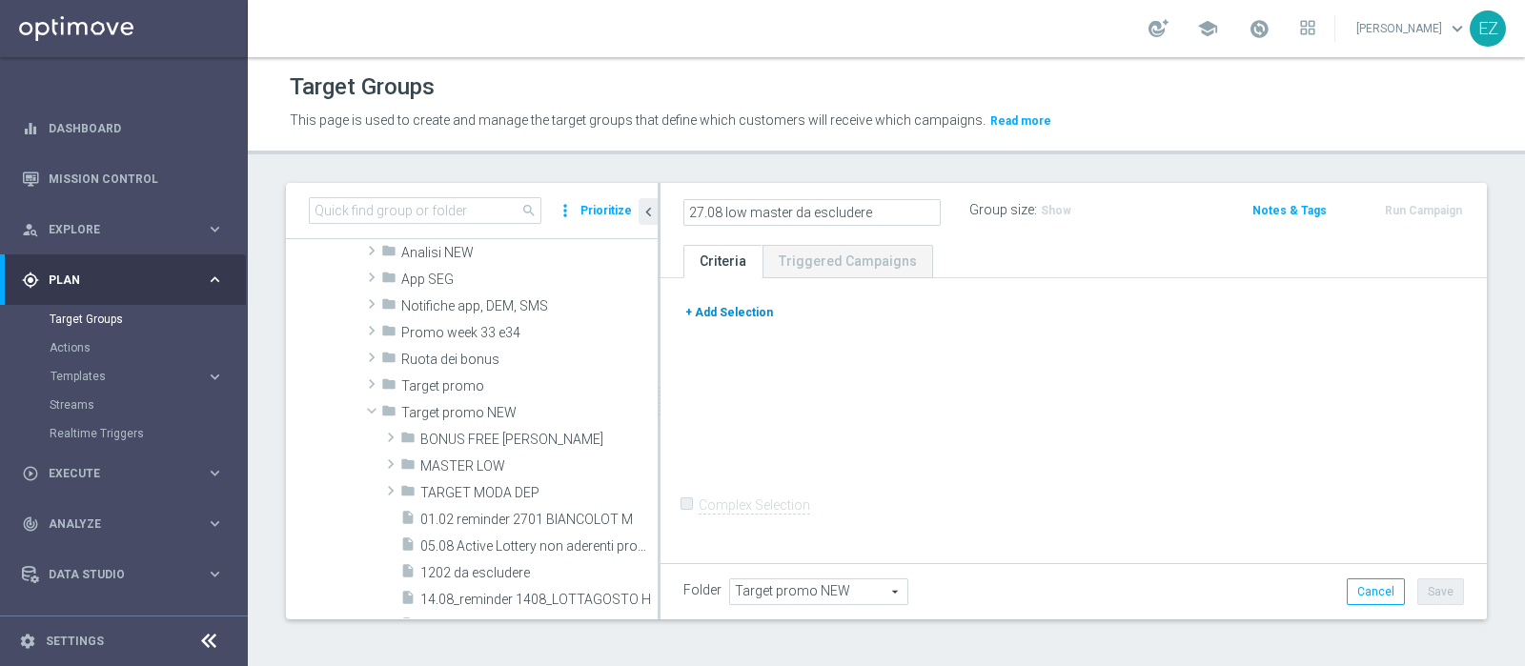
type input "27.08 low master da escludere"
click at [745, 310] on button "+ Add Selection" at bounding box center [729, 312] width 92 height 21
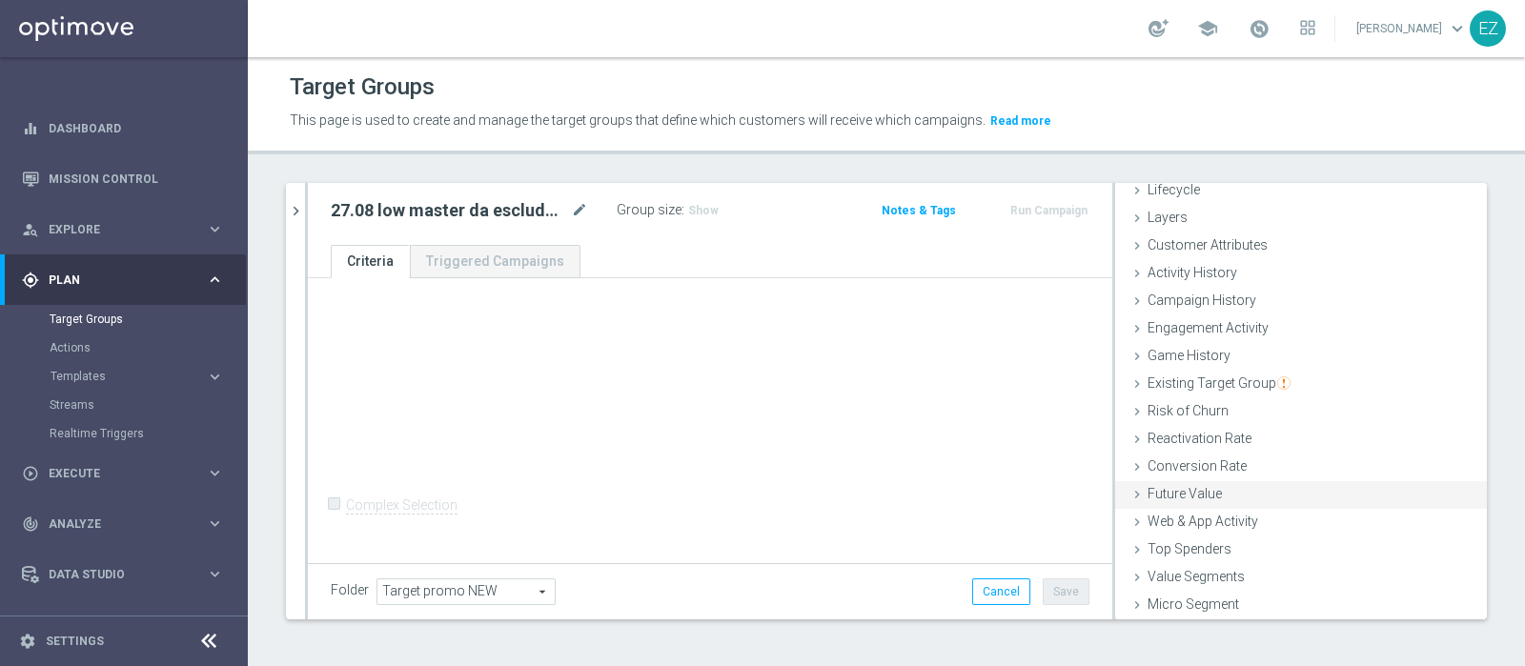
scroll to position [80, 0]
click at [1230, 602] on div "Customer List done" at bounding box center [1301, 605] width 372 height 29
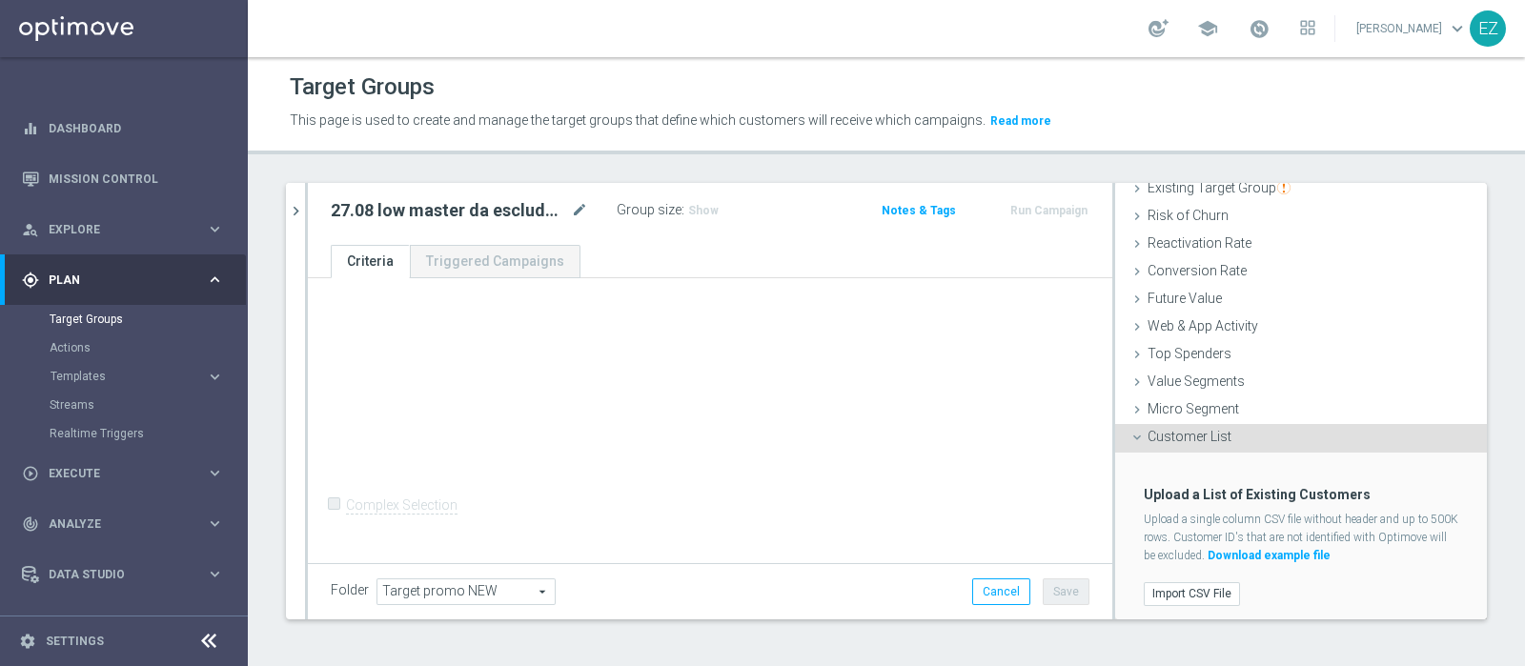
scroll to position [253, 0]
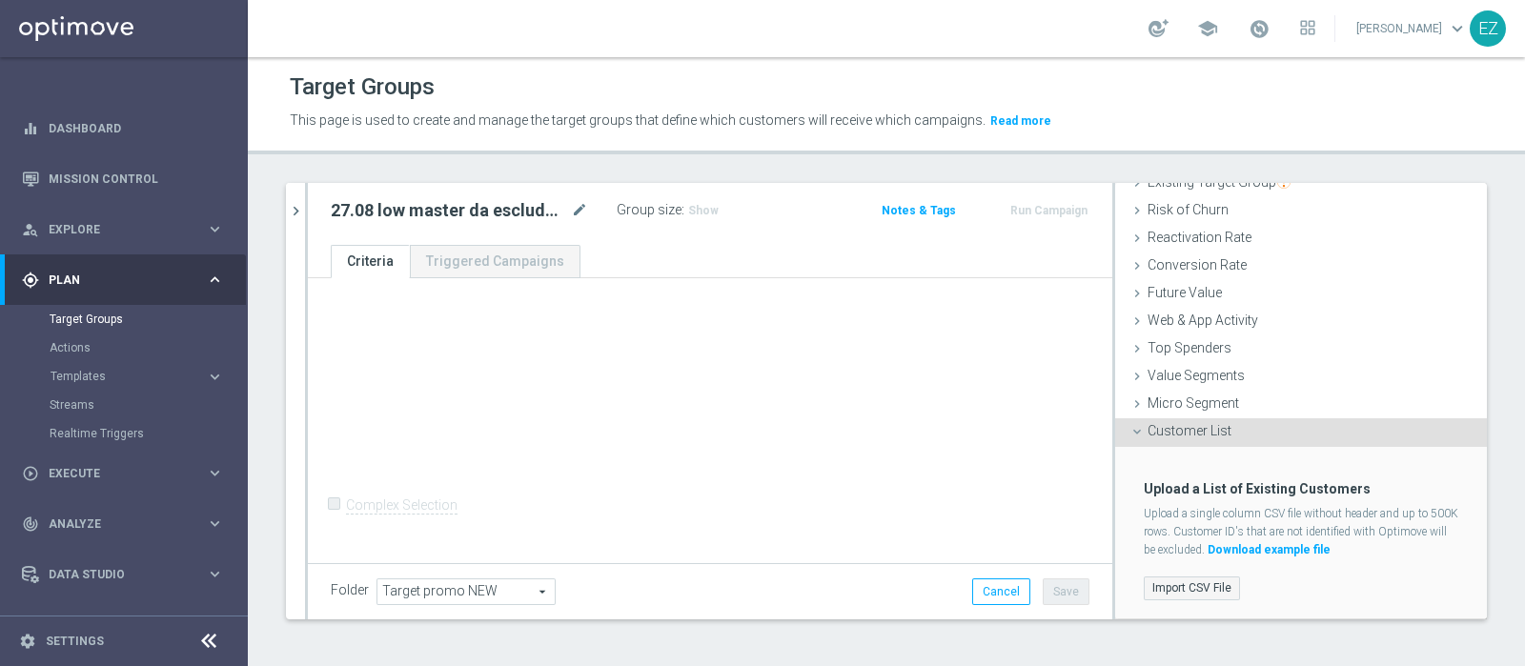
click at [1208, 588] on label "Import CSV File" at bounding box center [1192, 589] width 96 height 24
click at [0, 0] on input "Import CSV File" at bounding box center [0, 0] width 0 height 0
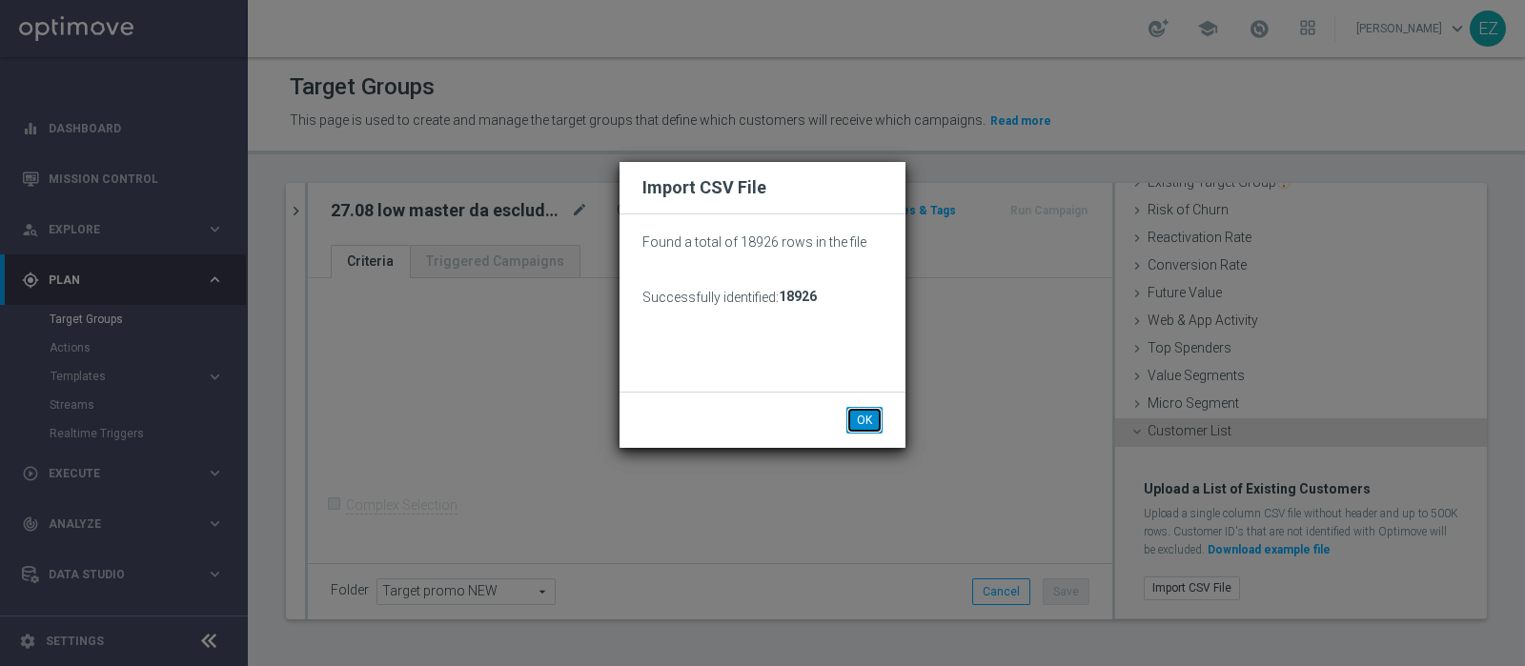
click at [863, 425] on button "OK" at bounding box center [864, 420] width 36 height 27
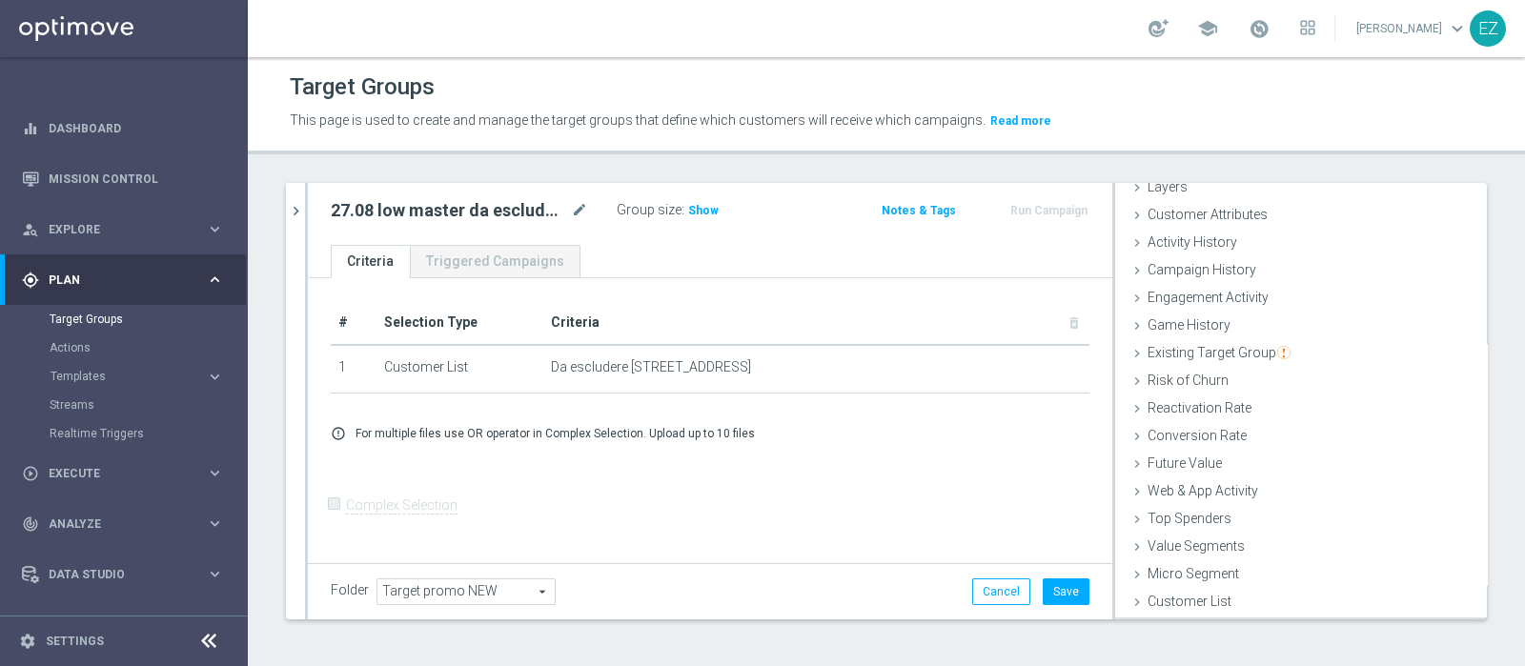
scroll to position [80, 0]
click at [1058, 588] on button "Save" at bounding box center [1066, 592] width 47 height 27
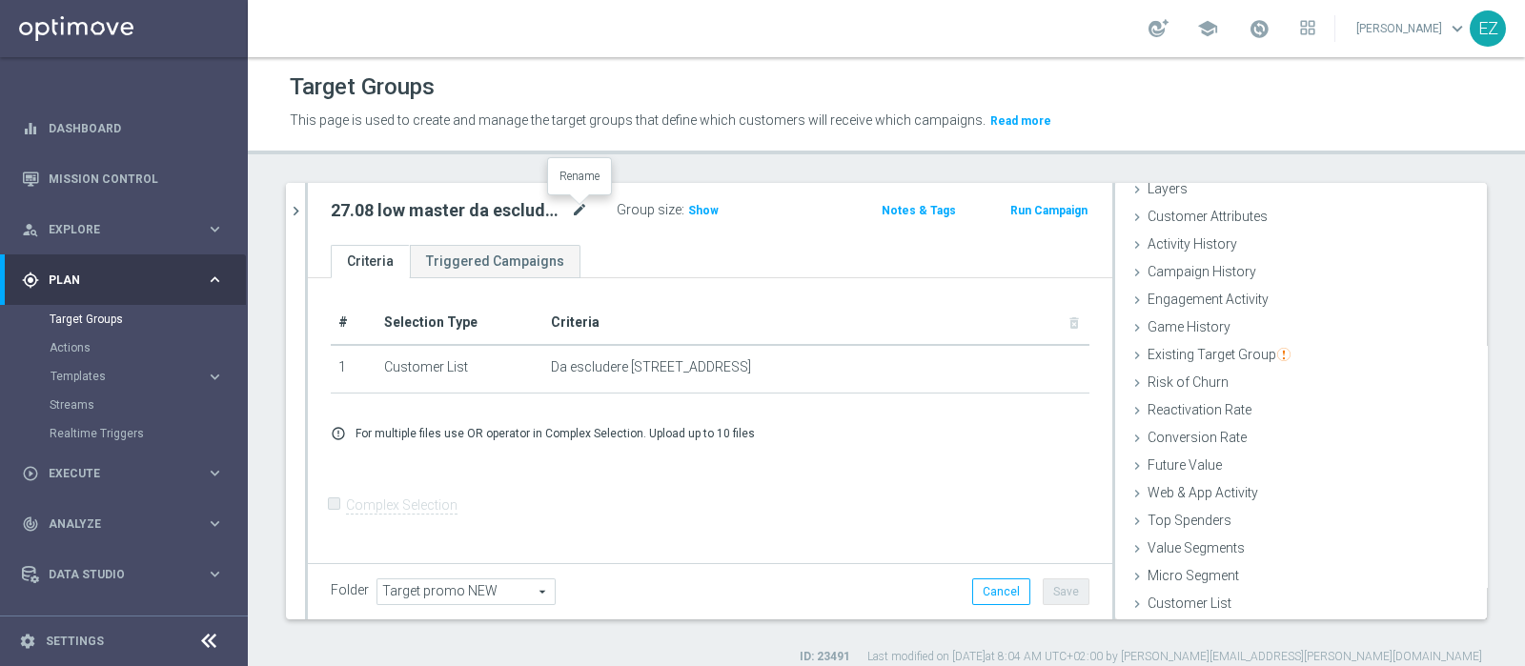
click at [577, 207] on icon "mode_edit" at bounding box center [579, 210] width 17 height 23
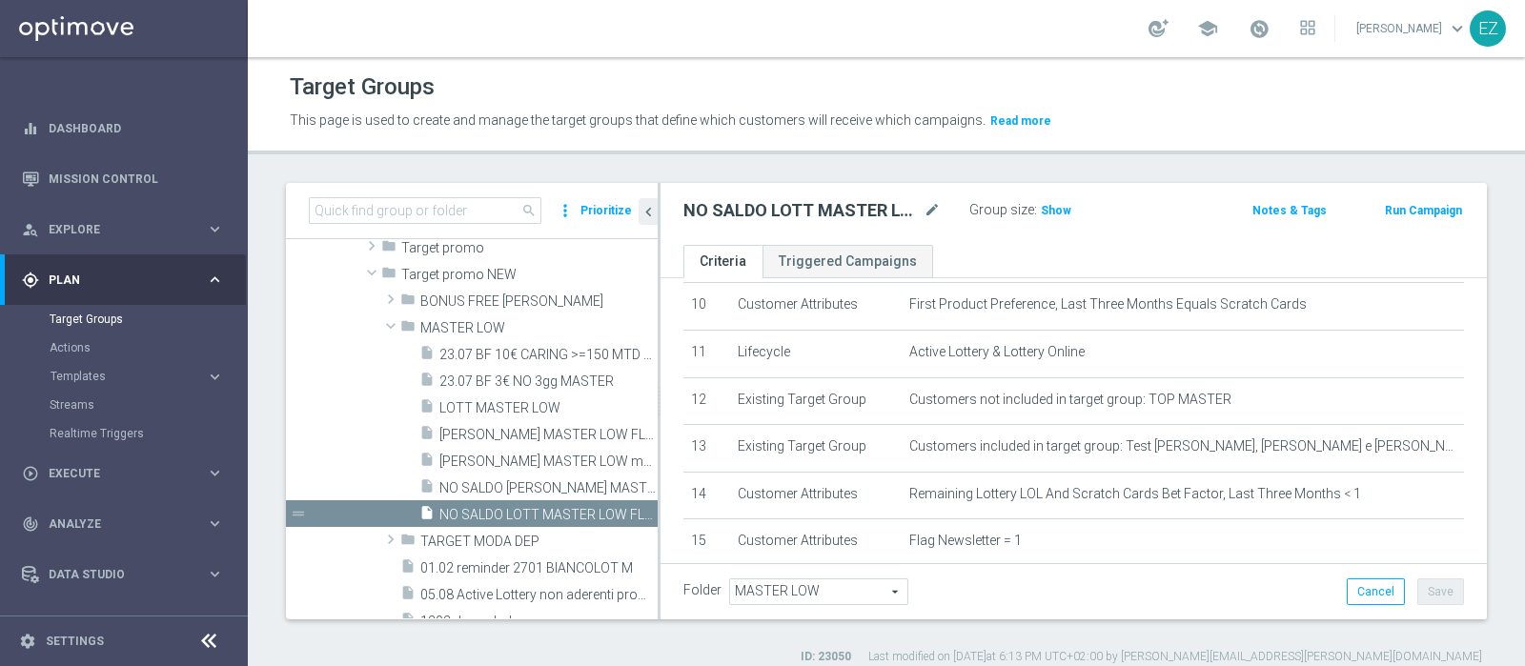
scroll to position [686, 0]
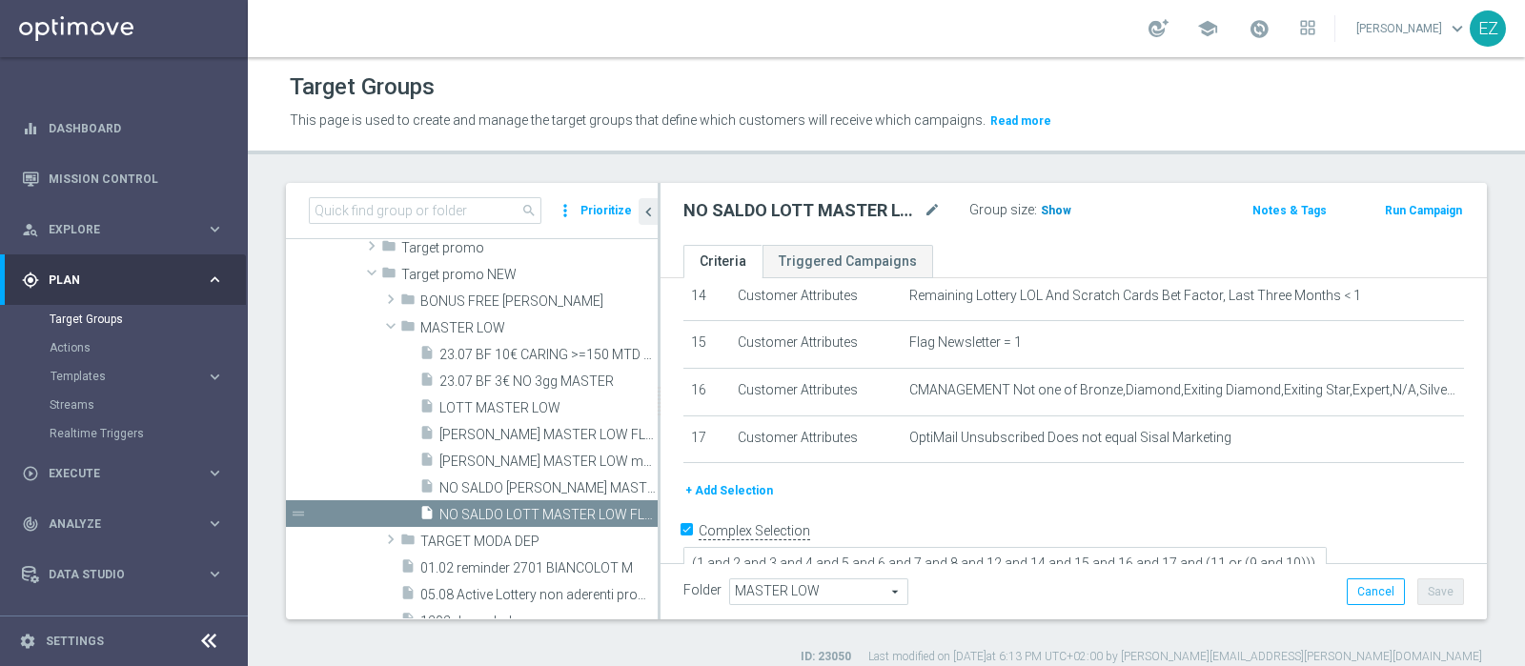
click at [1046, 208] on span "Show" at bounding box center [1056, 210] width 31 height 13
click at [748, 480] on button "+ Add Selection" at bounding box center [729, 490] width 92 height 21
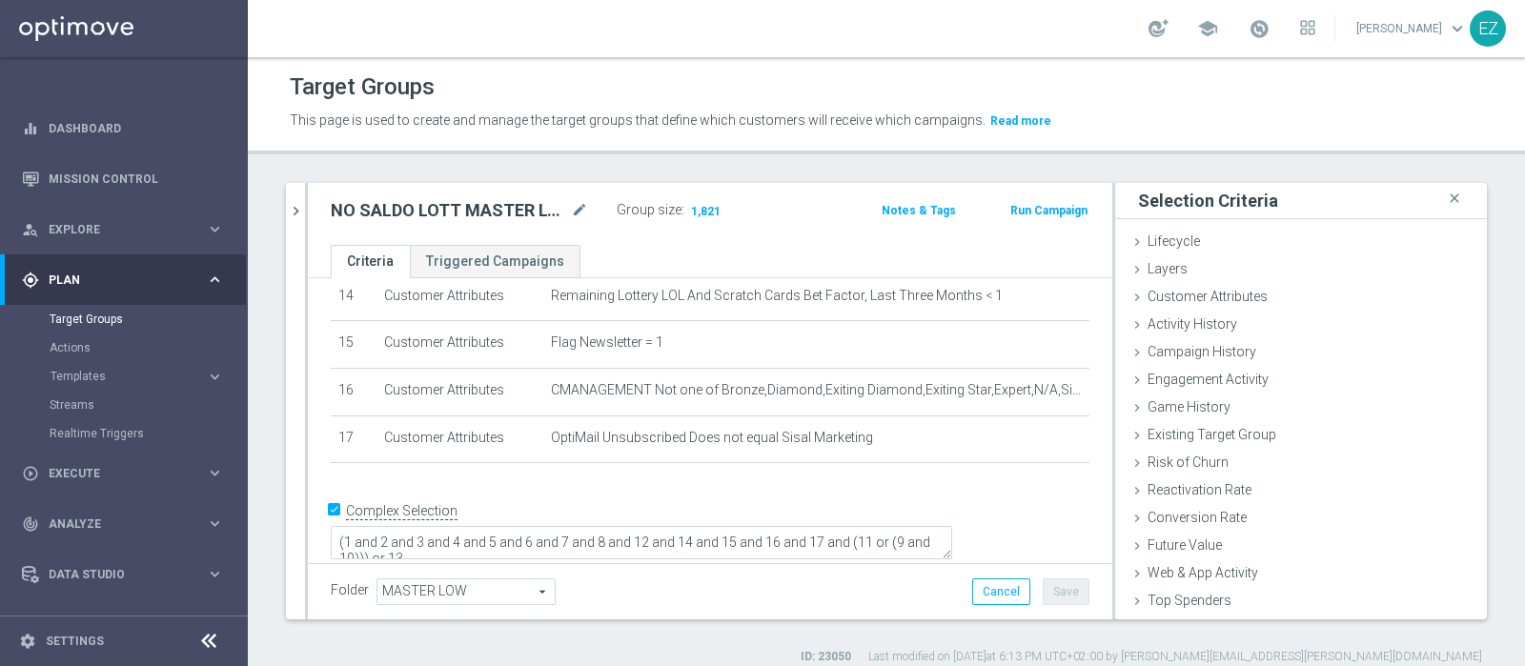
scroll to position [666, 0]
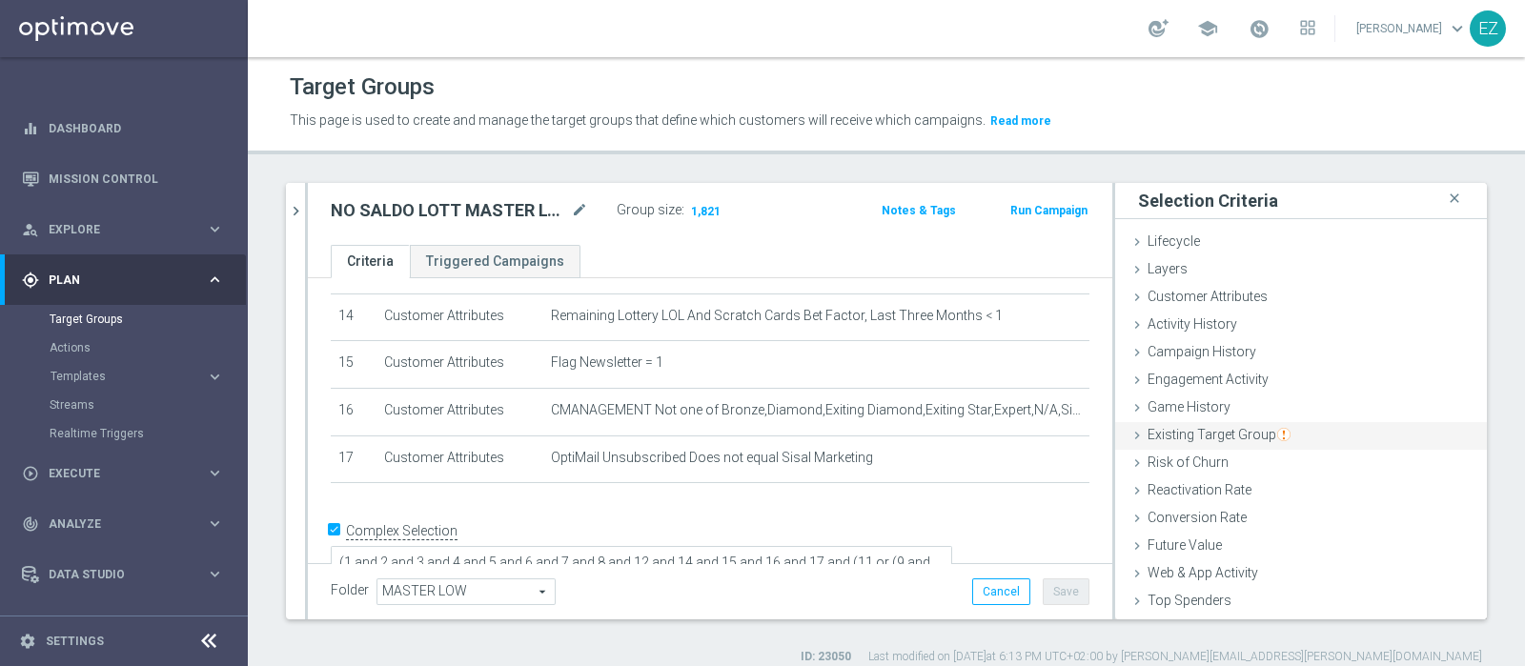
click at [1231, 436] on span "Existing Target Group" at bounding box center [1219, 434] width 143 height 15
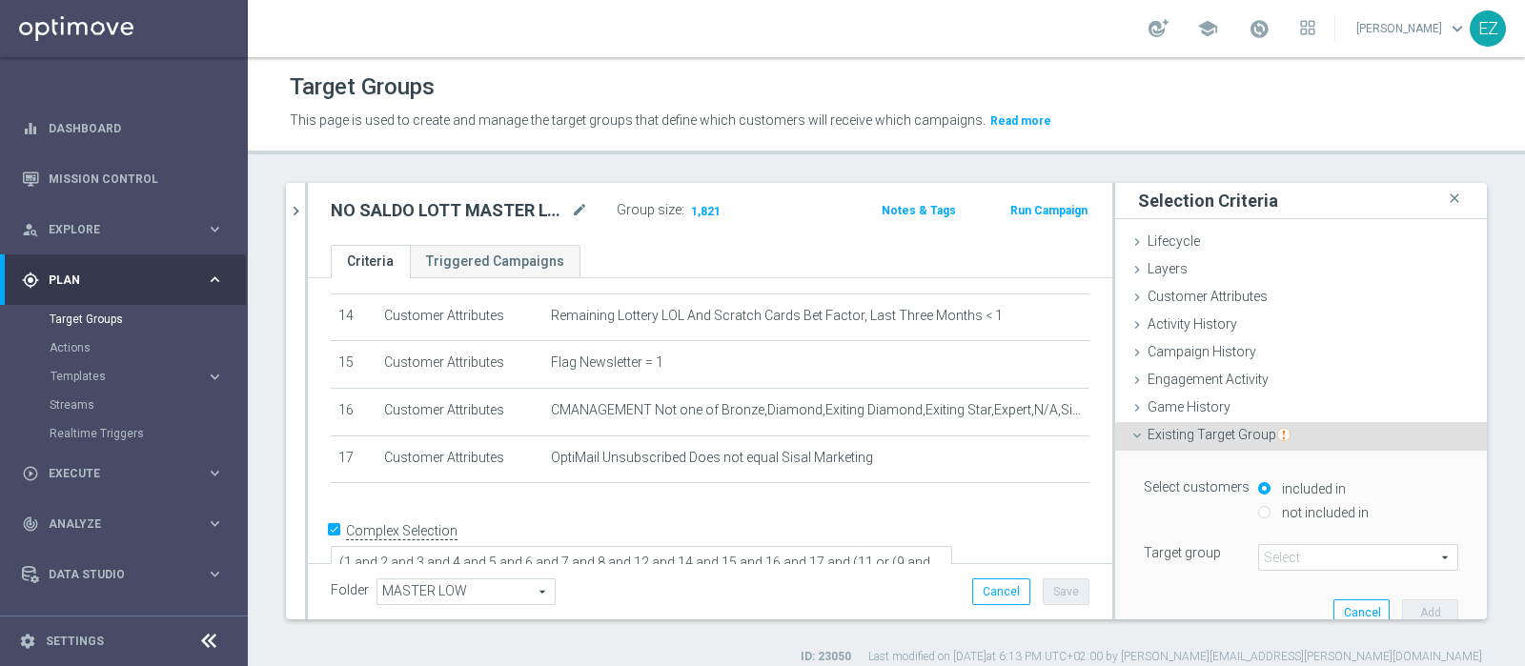
click at [1277, 512] on label "not included in" at bounding box center [1323, 512] width 92 height 17
click at [1265, 512] on input "not included in" at bounding box center [1264, 512] width 12 height 12
radio input "true"
click at [1259, 546] on span at bounding box center [1358, 557] width 198 height 25
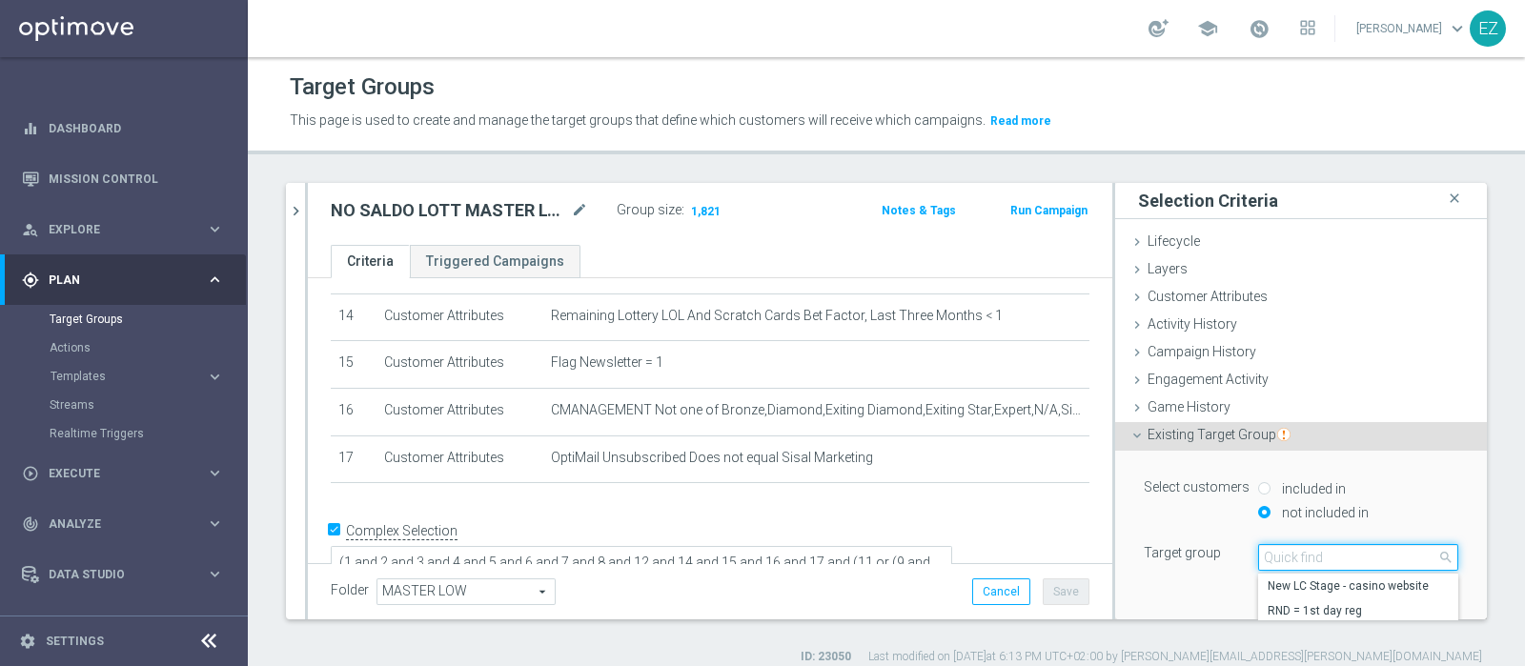
click at [1265, 560] on input "search" at bounding box center [1358, 557] width 200 height 27
paste input "27.08 low master da escludere"
type input "27.08 low master da escludere"
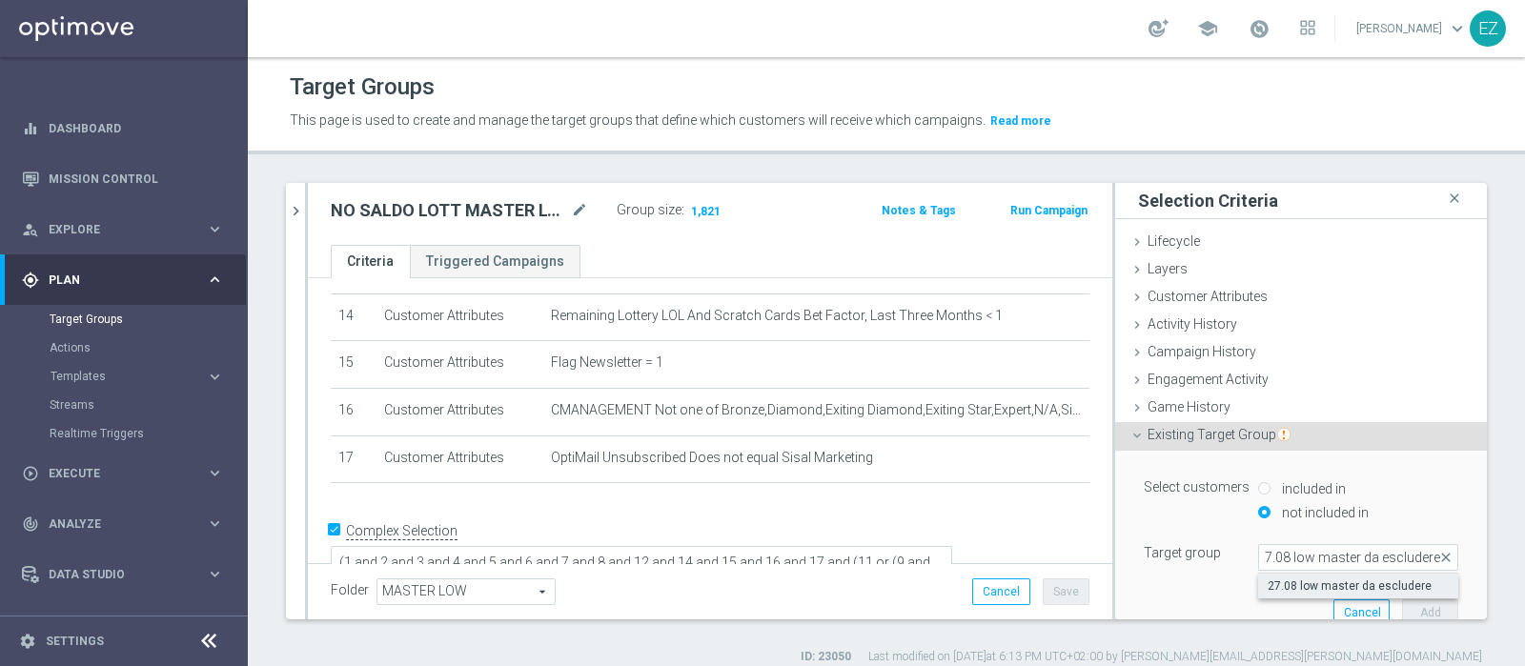
click at [1265, 574] on label "27.08 low master da escludere" at bounding box center [1358, 586] width 200 height 25
type input "27.08 low master da escludere"
click at [1406, 612] on button "Add" at bounding box center [1430, 613] width 56 height 27
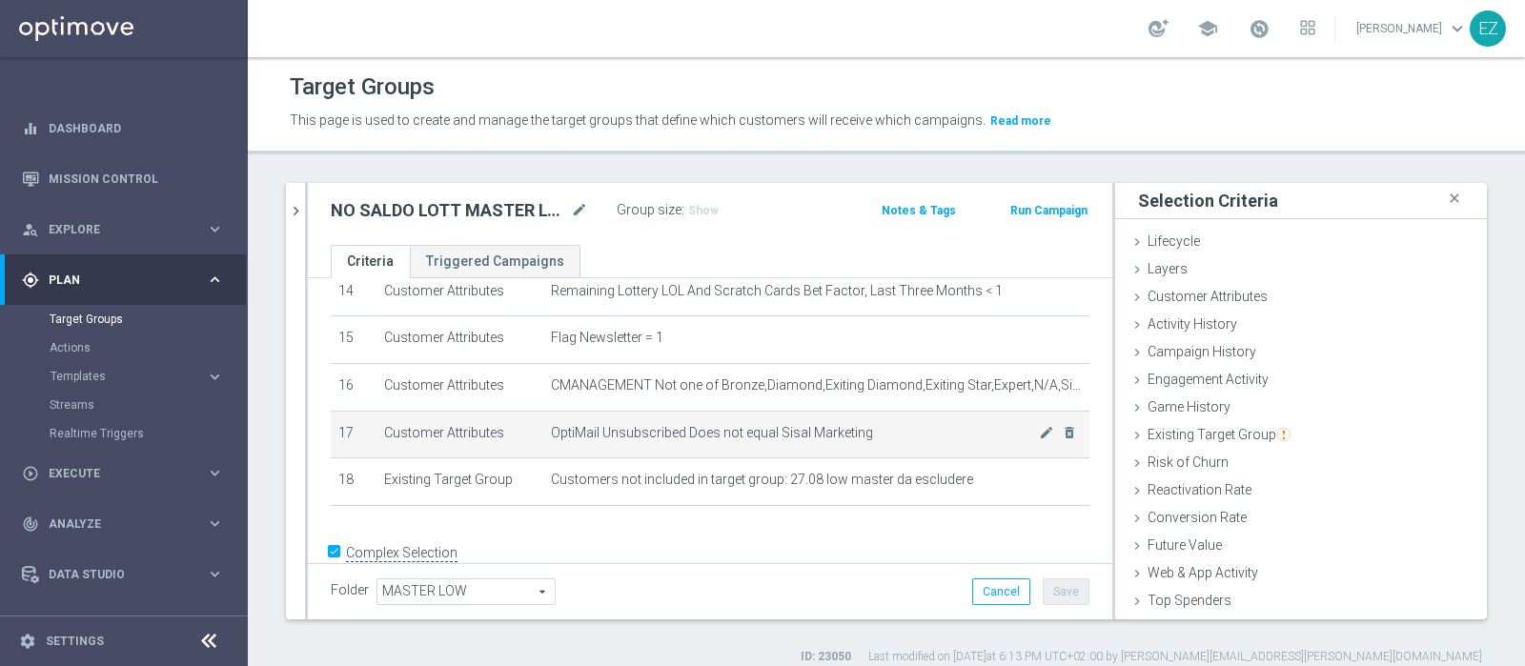
scroll to position [715, 0]
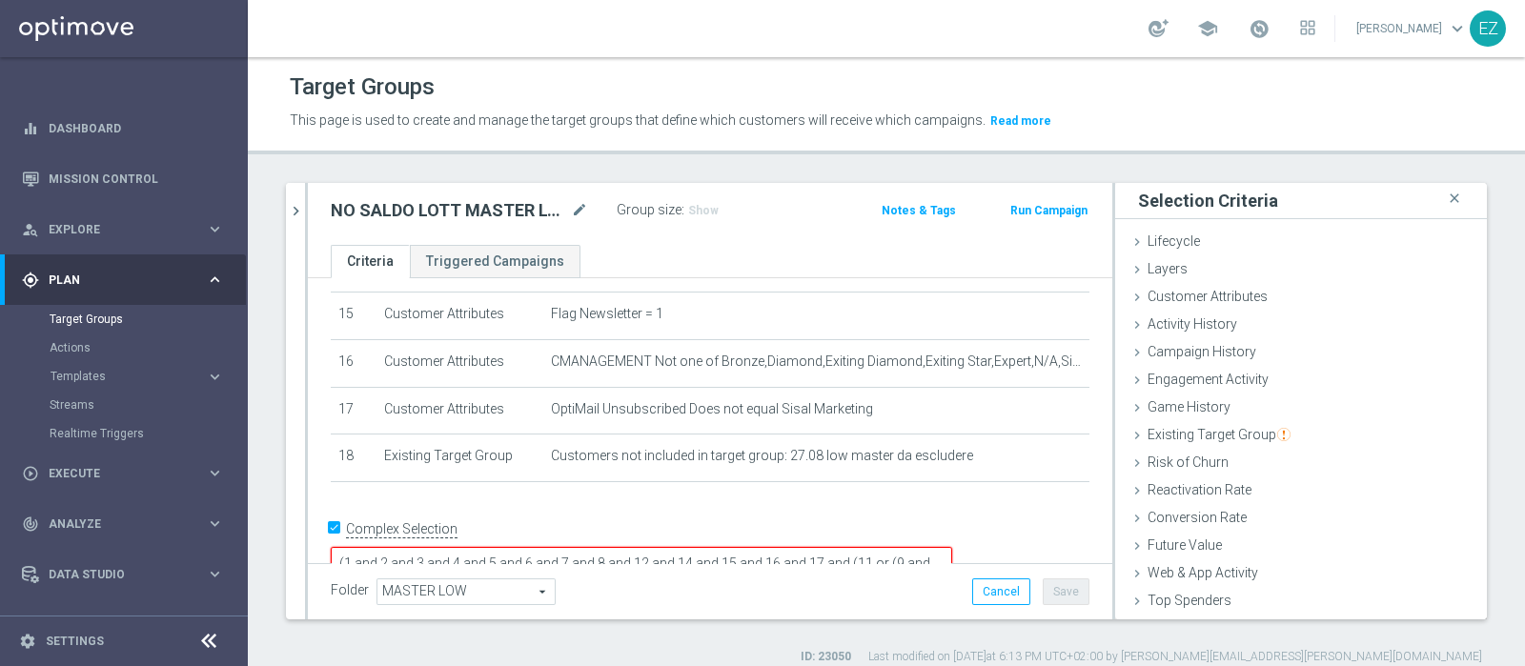
click at [952, 547] on textarea "(1 and 2 and 3 and 4 and 5 and 6 and 7 and 8 and 12 and 14 and 15 and 16 and 17…" at bounding box center [641, 563] width 621 height 33
click at [496, 547] on textarea "(1 and 2 and 3 and 4 and 5 and 6 and 7 and 8 and 12 and 14 and 15 and 16 and 17…" at bounding box center [641, 563] width 621 height 33
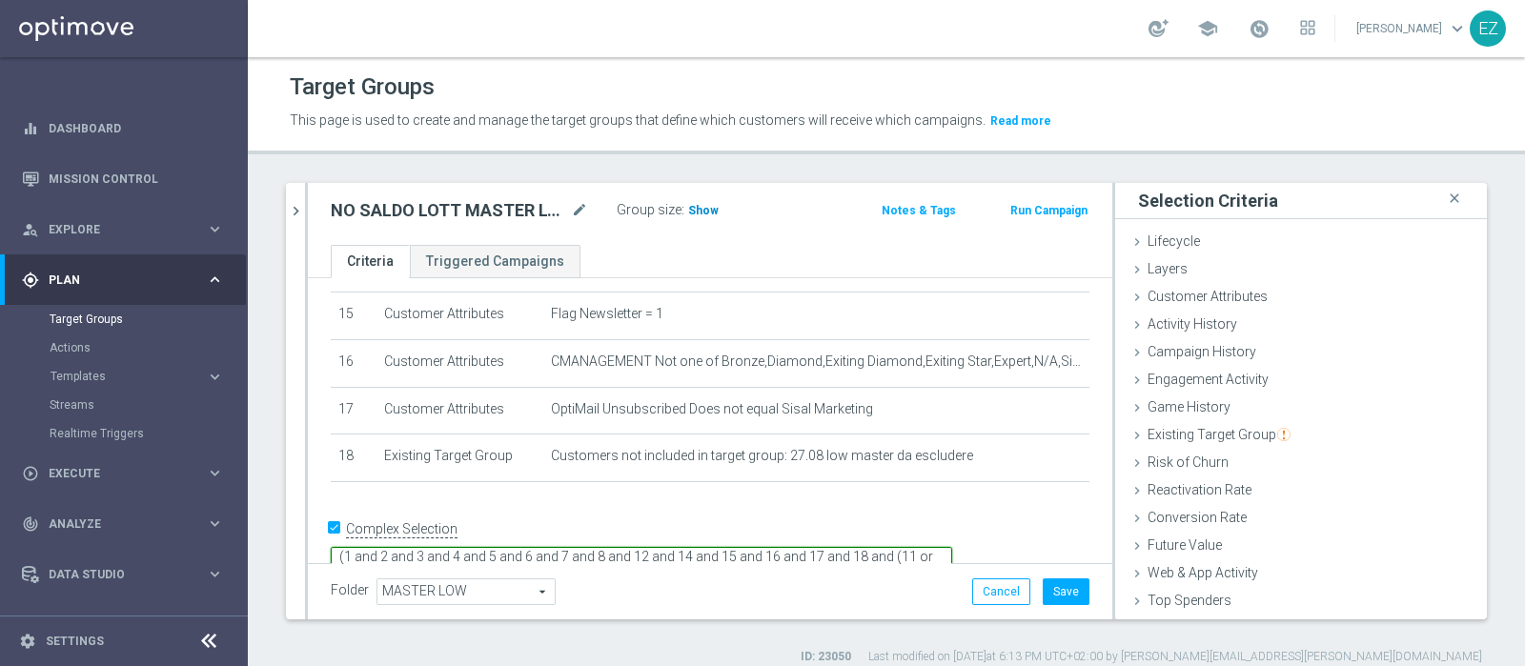
type textarea "(1 and 2 and 3 and 4 and 5 and 6 and 7 and 8 and 12 and 14 and 15 and 16 and 17…"
click at [706, 210] on span "Show" at bounding box center [703, 210] width 31 height 13
click at [1056, 593] on button "Save" at bounding box center [1066, 592] width 47 height 27
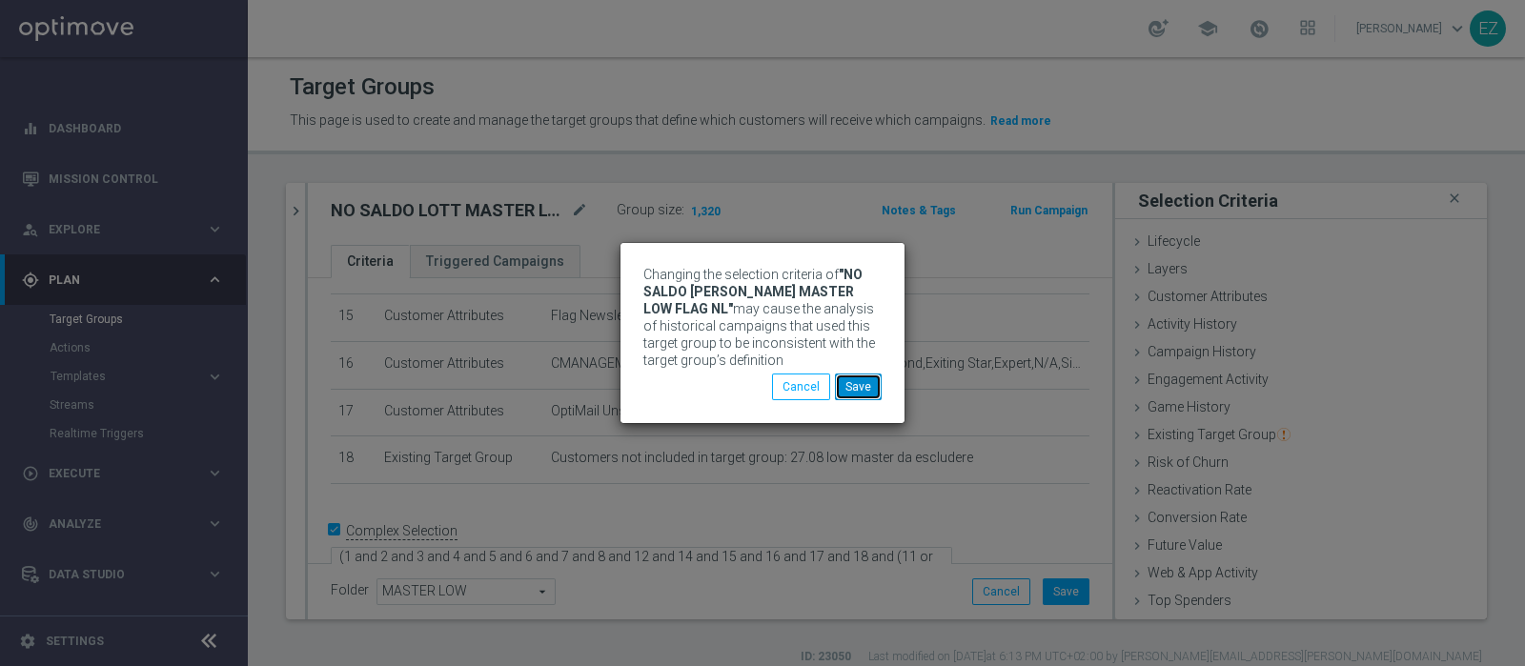
click at [870, 389] on button "Save" at bounding box center [858, 387] width 47 height 27
